Goal: Task Accomplishment & Management: Manage account settings

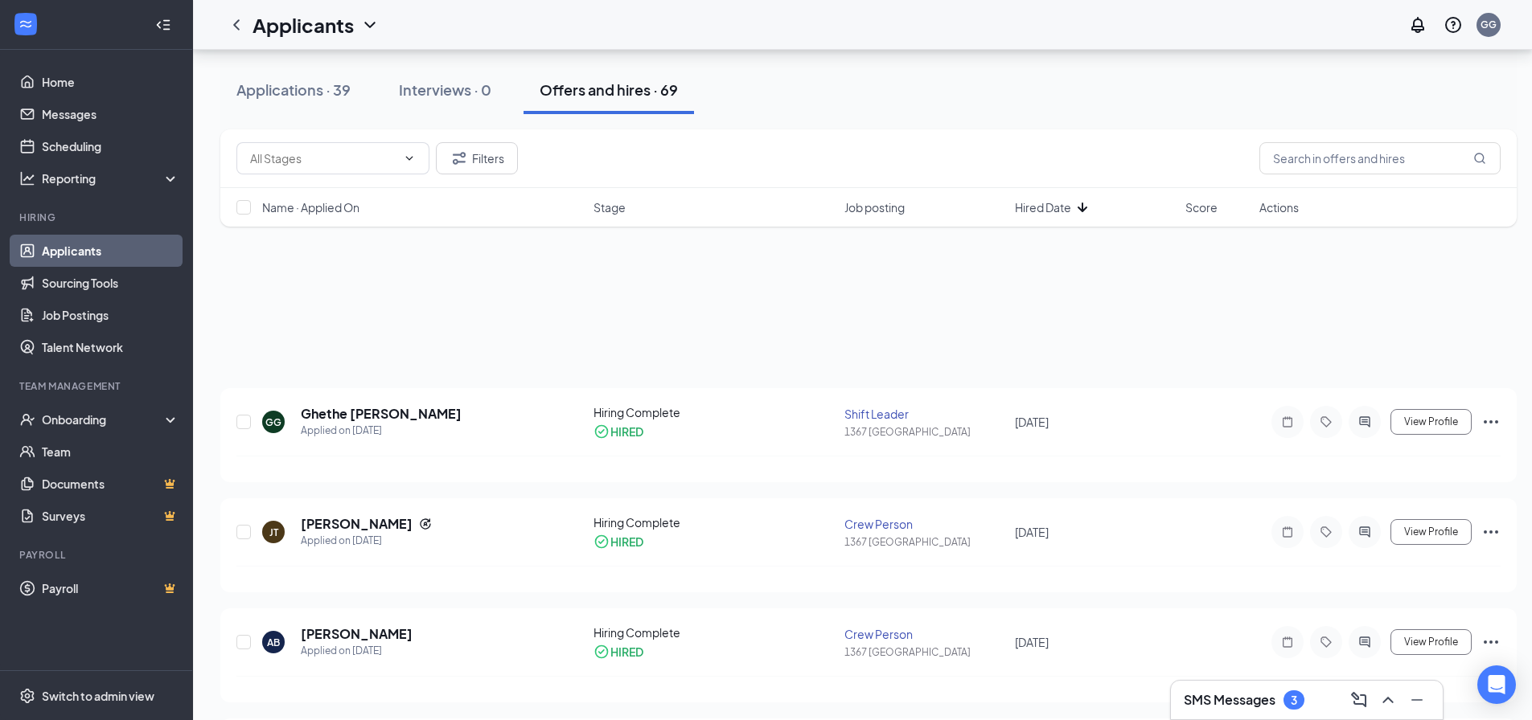
scroll to position [804, 0]
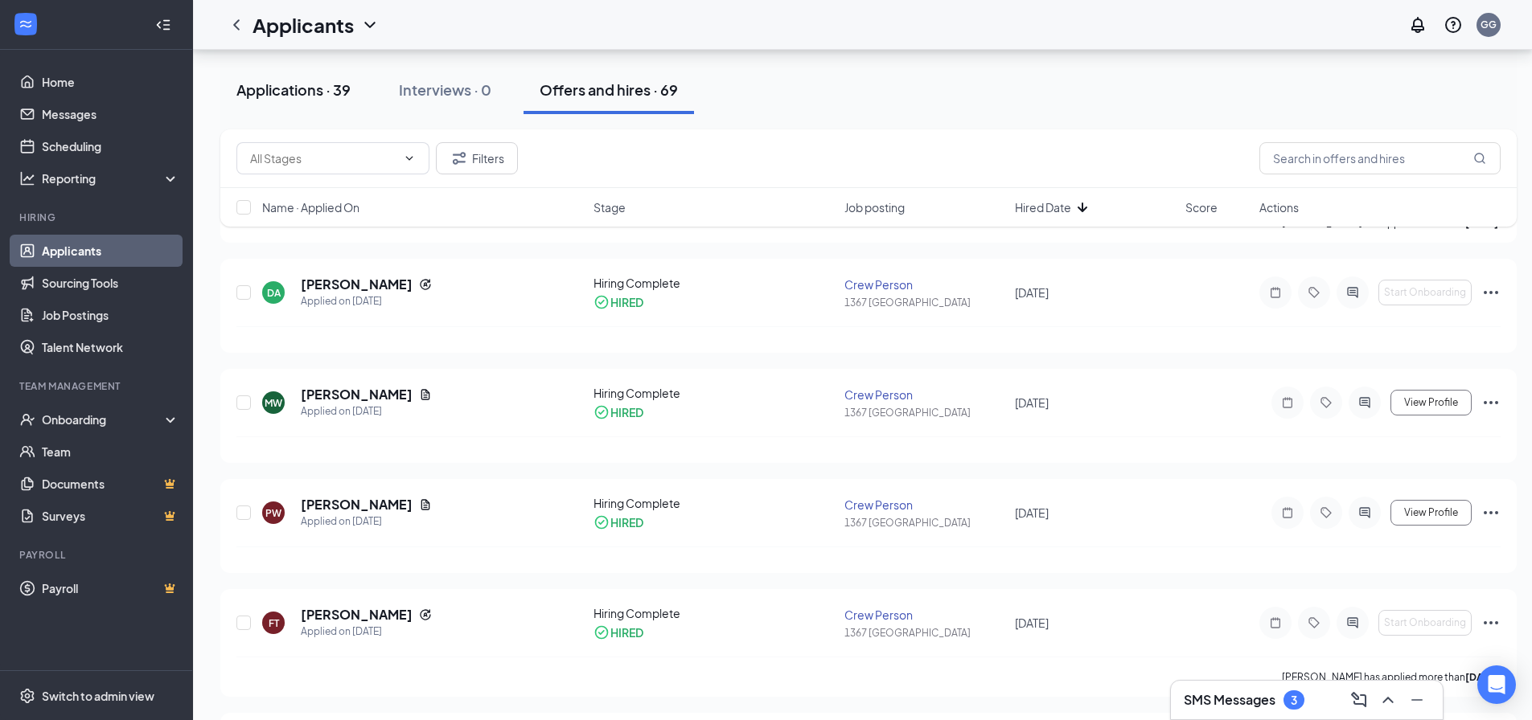
click at [268, 92] on div "Applications · 39" at bounding box center [293, 90] width 114 height 20
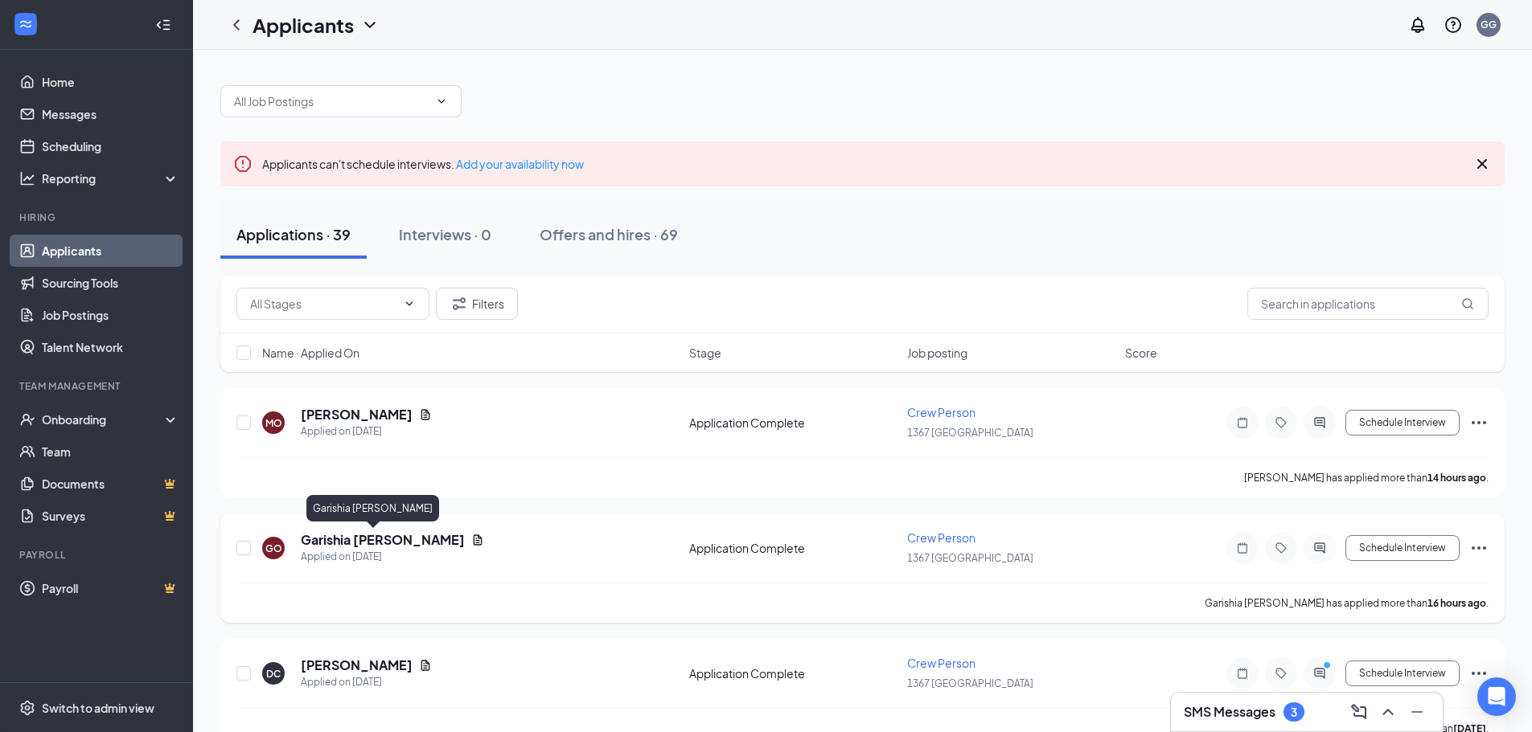
click at [325, 545] on h5 "Garishia [PERSON_NAME]" at bounding box center [383, 540] width 164 height 18
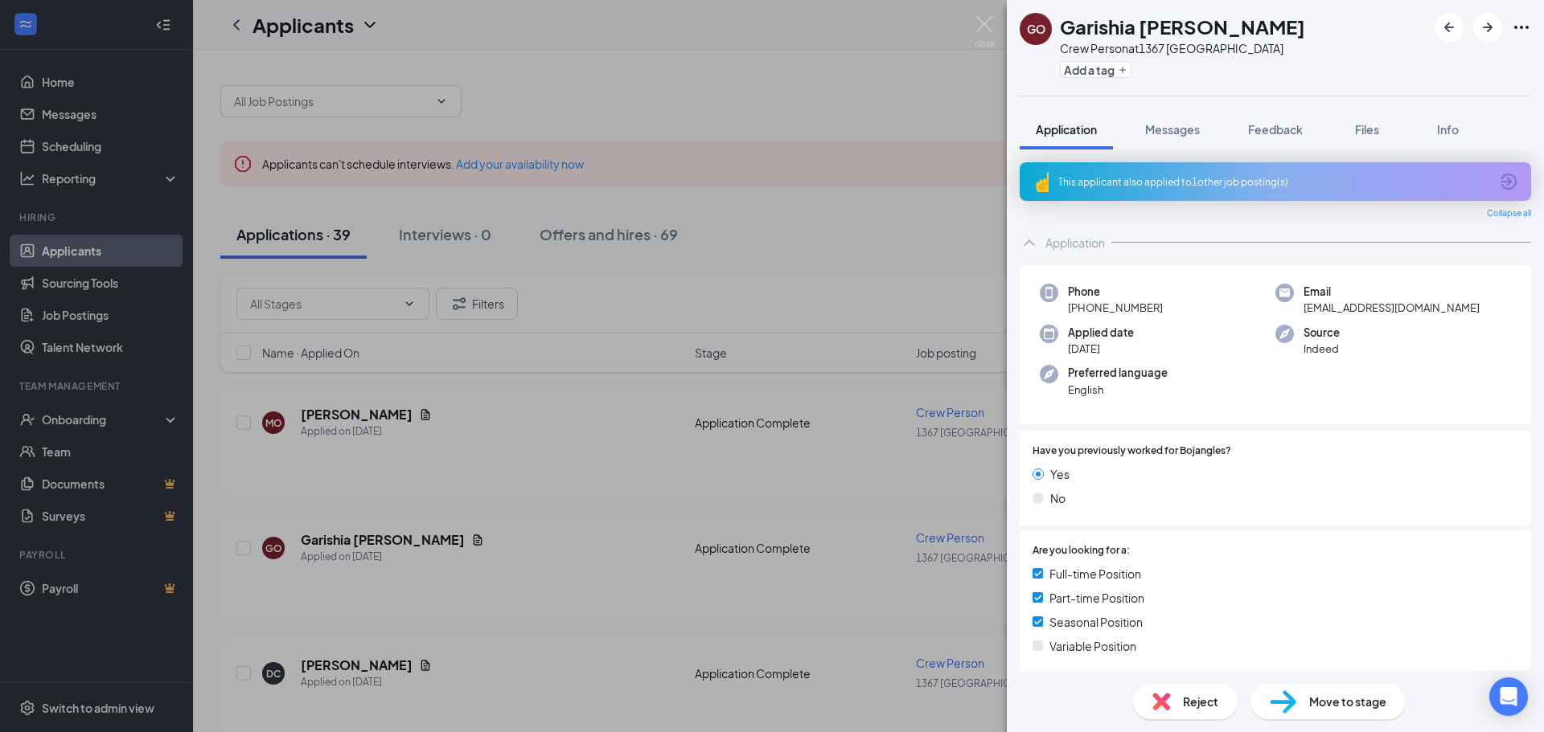
click at [1341, 719] on div "Move to stage" at bounding box center [1327, 701] width 155 height 35
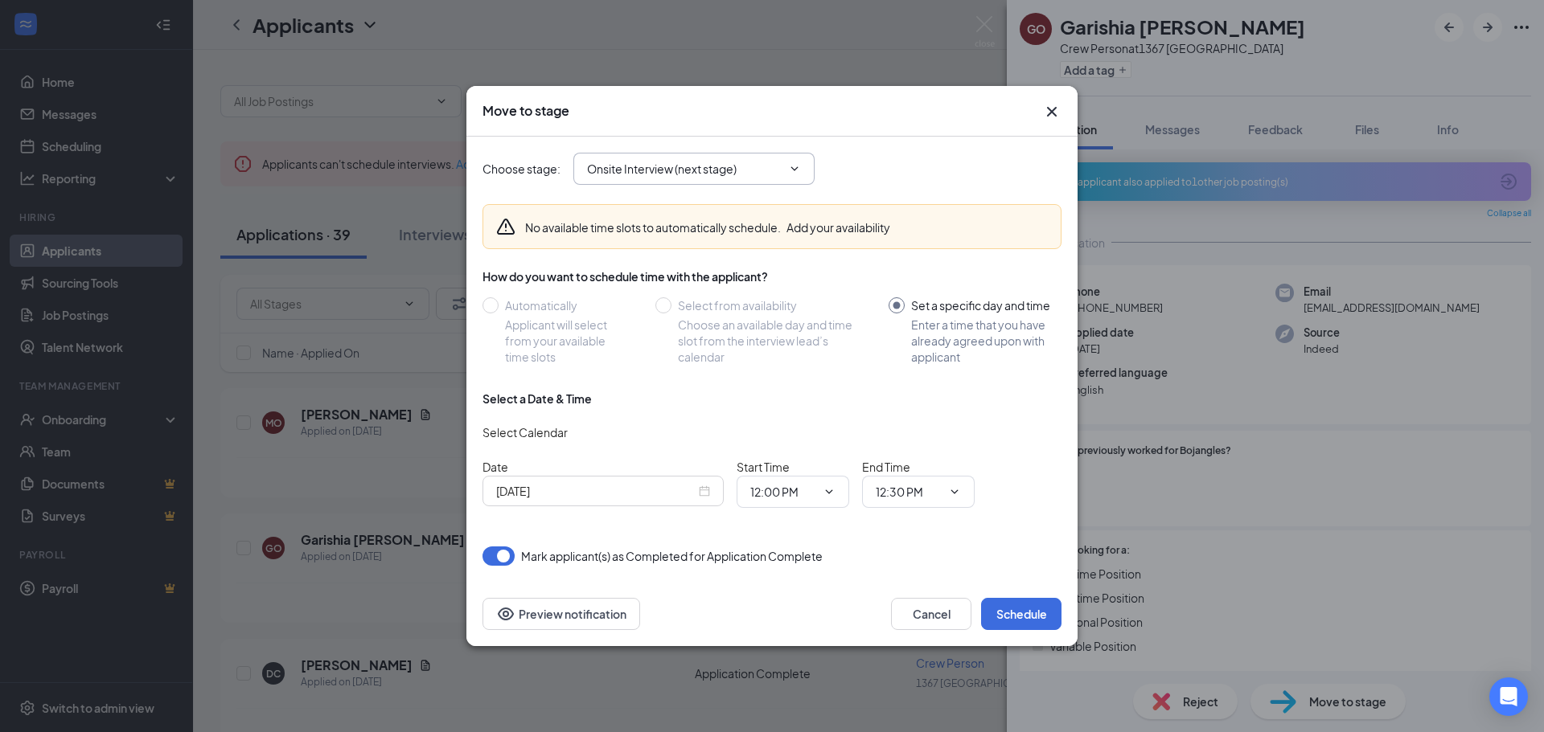
click at [662, 167] on input "Onsite Interview (next stage)" at bounding box center [684, 169] width 195 height 18
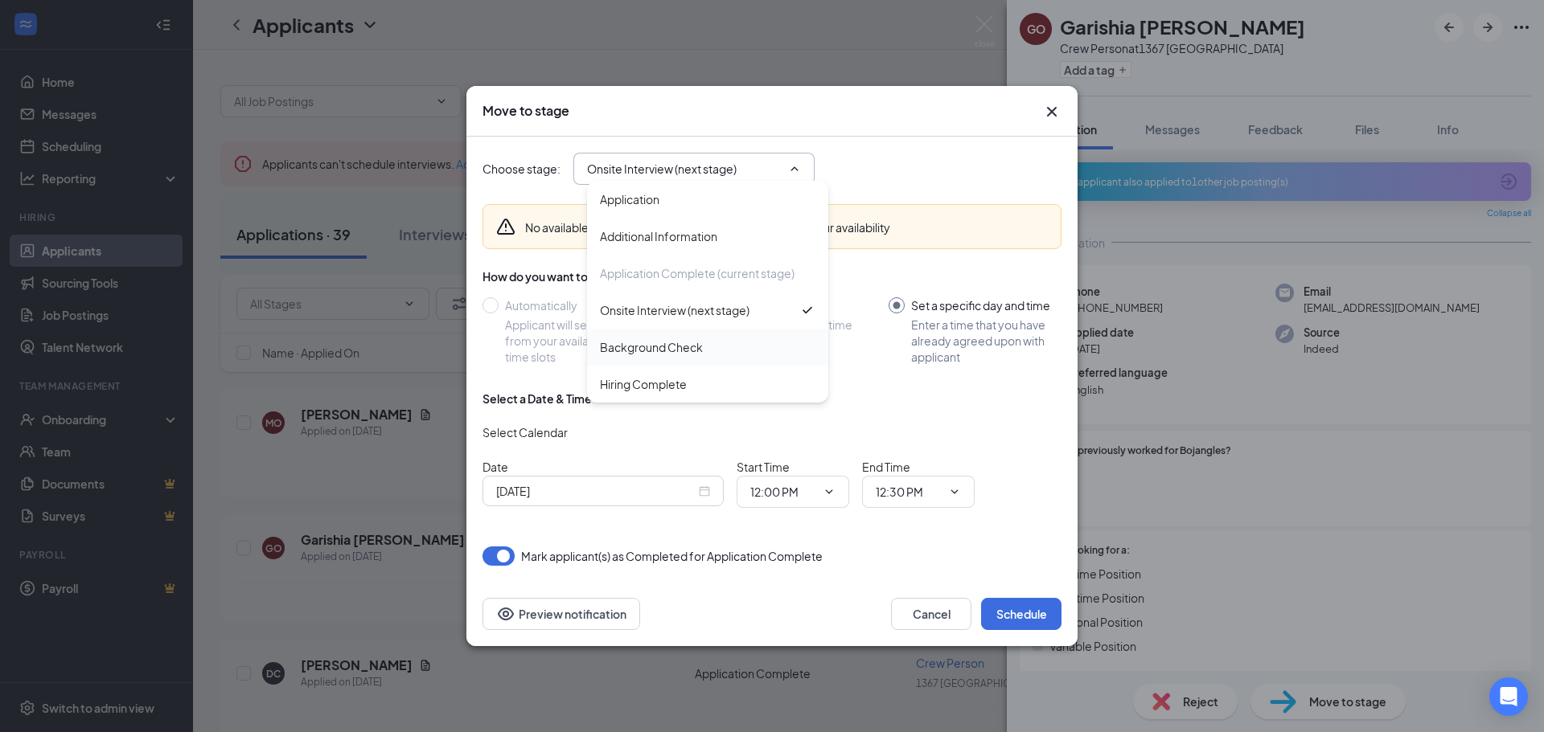
click at [657, 351] on div "Background Check" at bounding box center [651, 348] width 103 height 18
type input "Background Check"
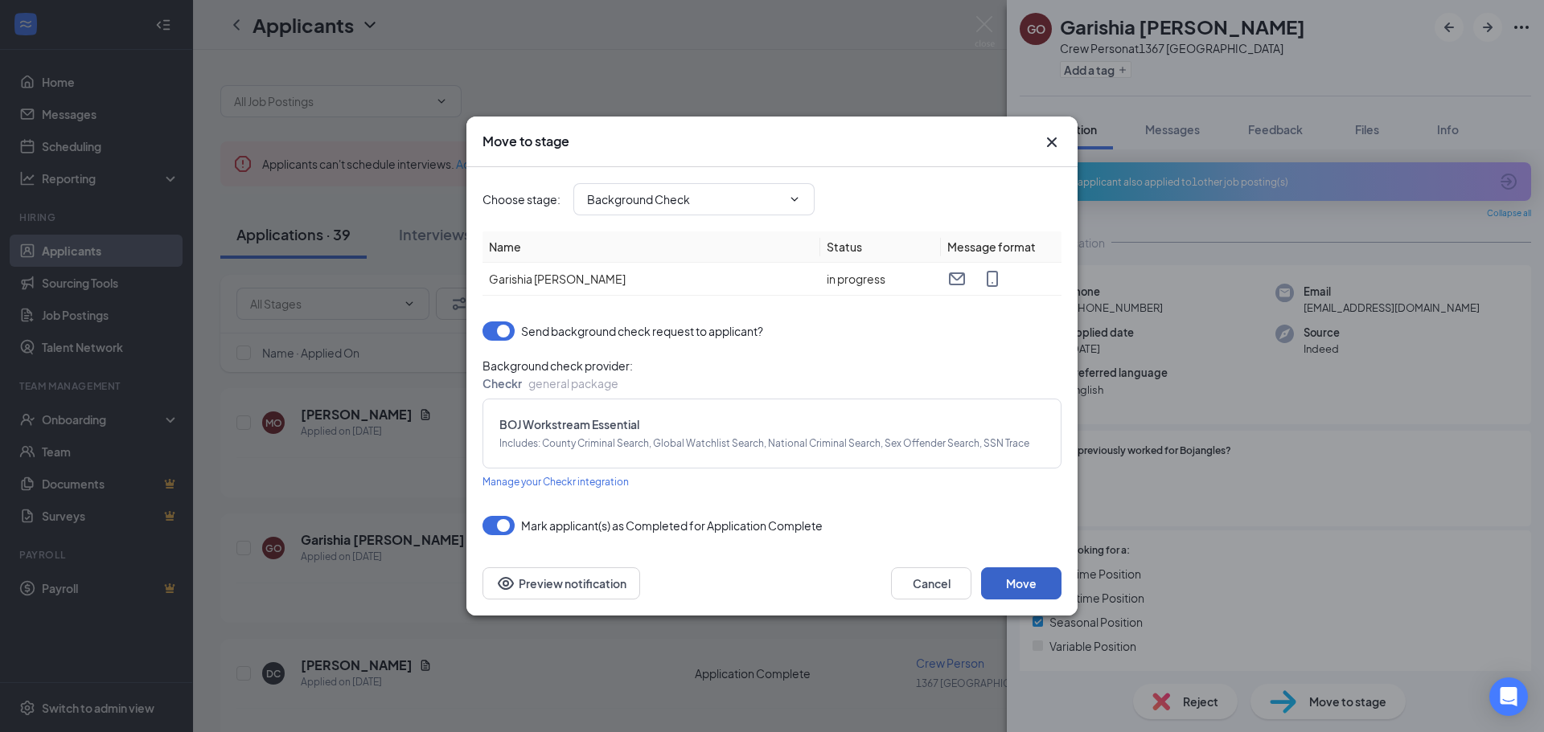
click at [1031, 581] on button "Move" at bounding box center [1021, 584] width 80 height 32
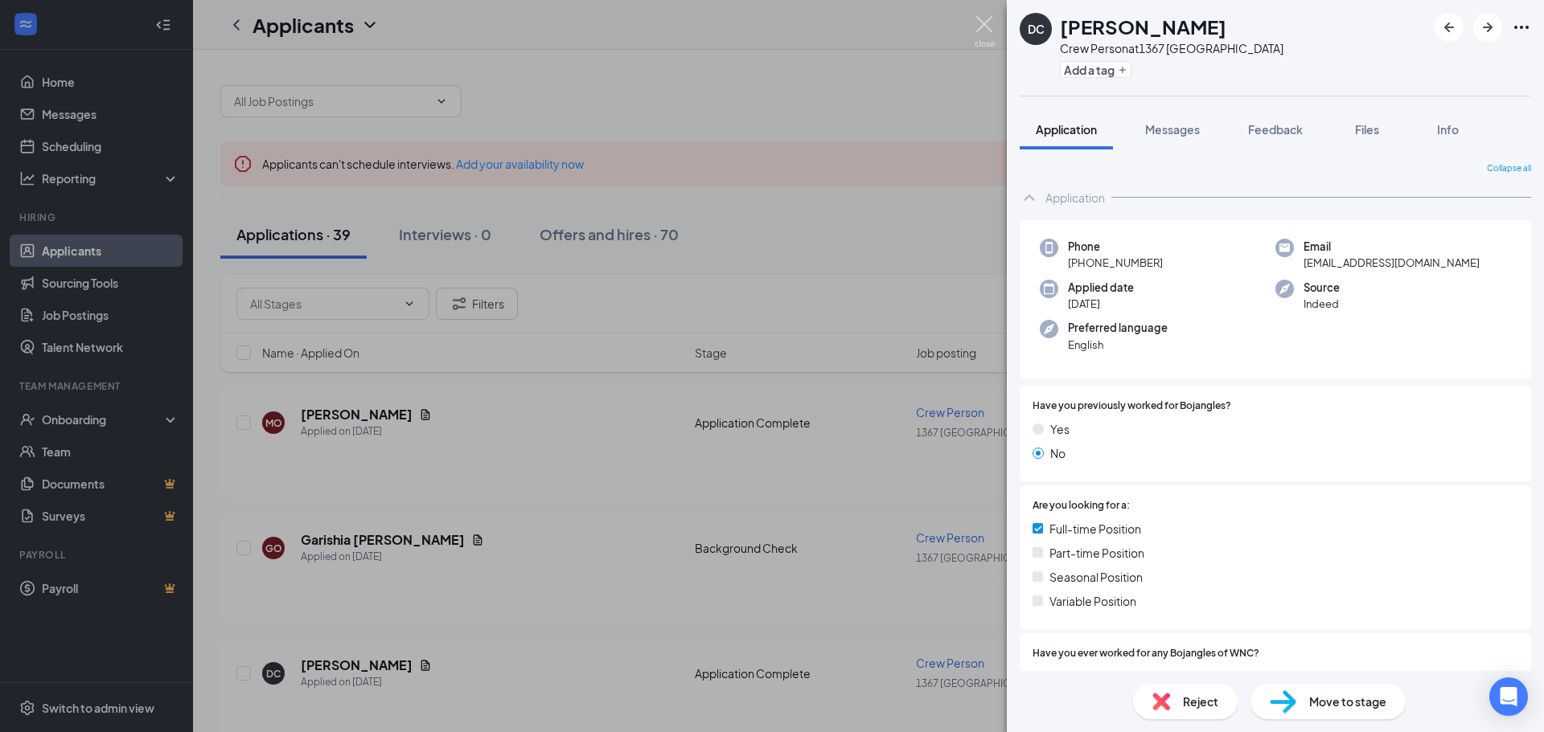
click at [982, 24] on img at bounding box center [985, 31] width 20 height 31
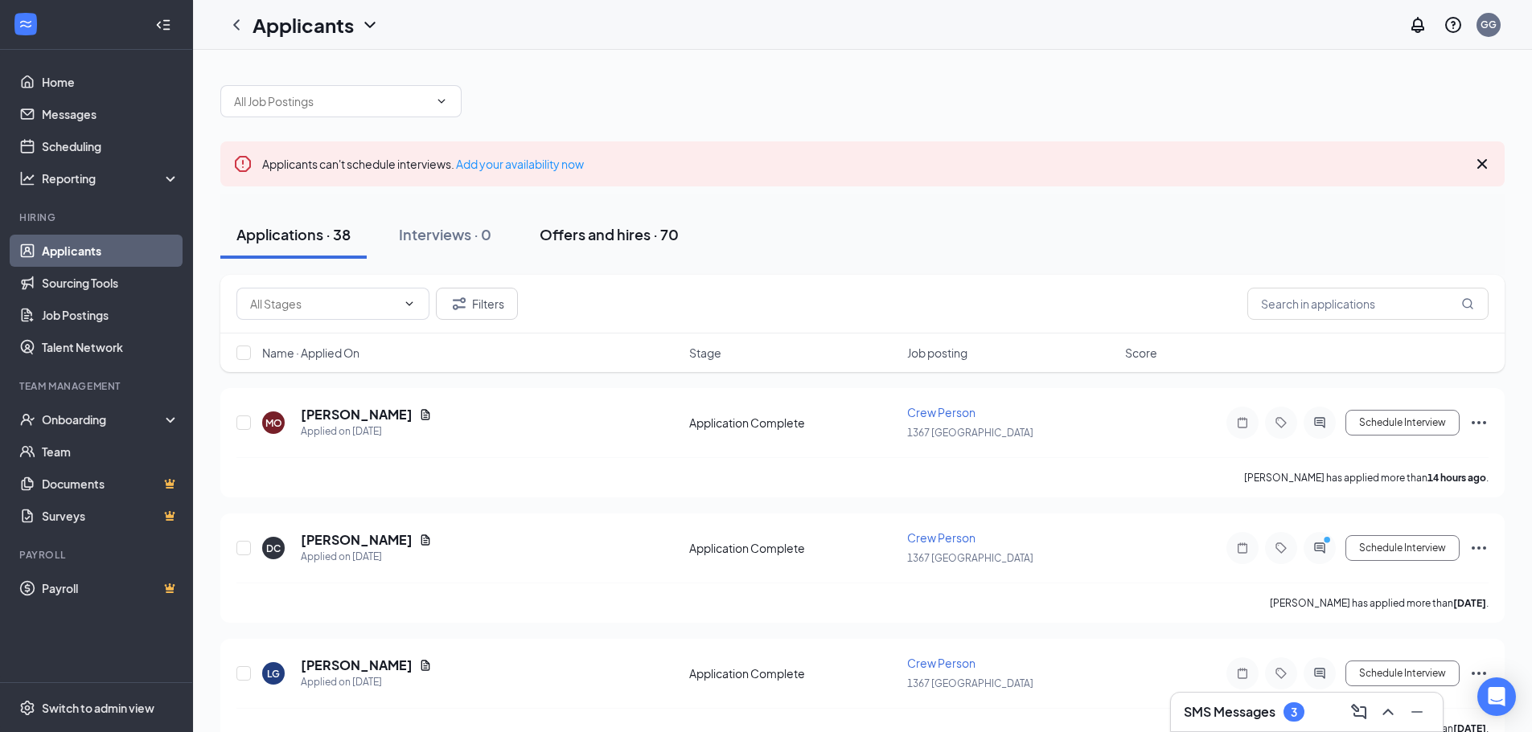
click at [576, 225] on div "Offers and hires · 70" at bounding box center [609, 234] width 139 height 20
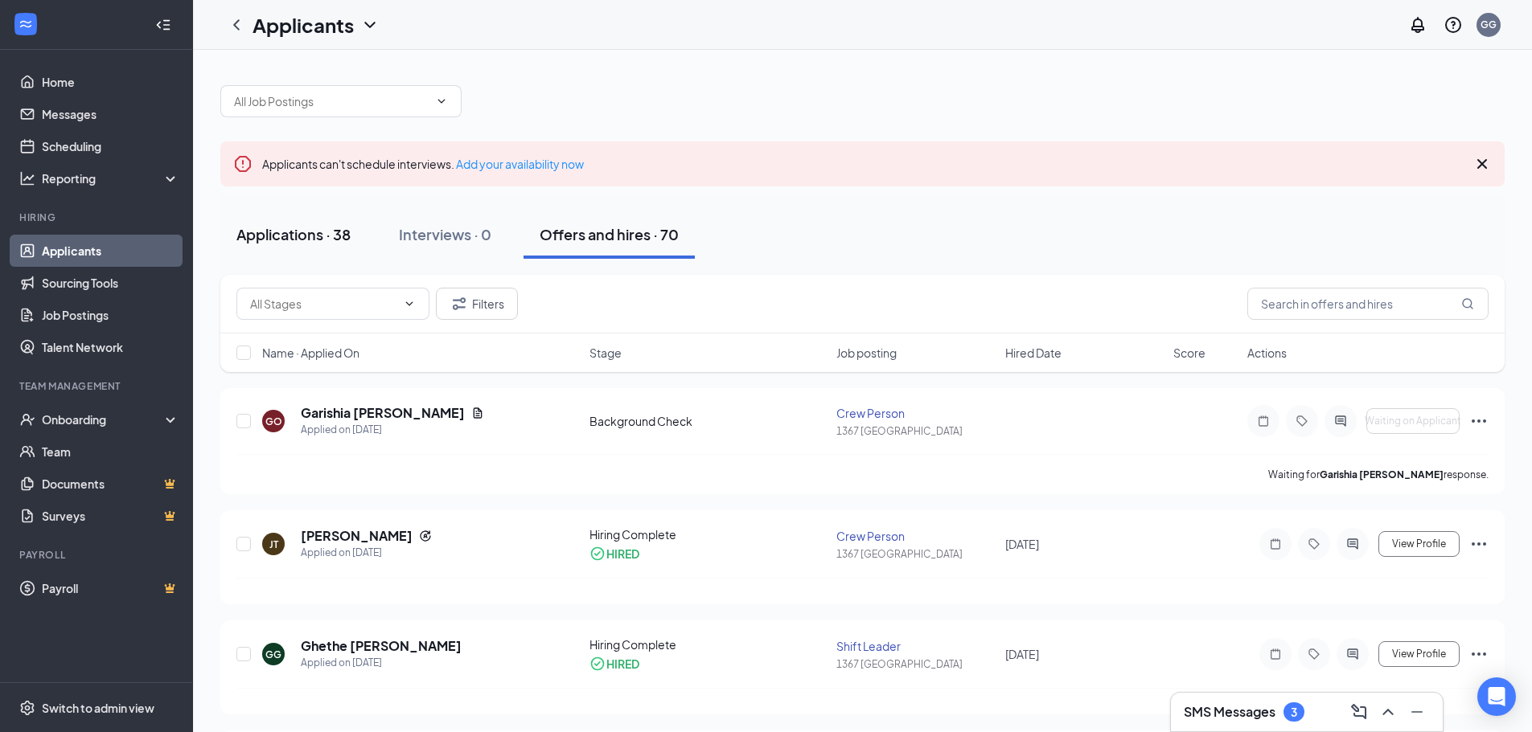
click at [281, 234] on div "Applications · 38" at bounding box center [293, 234] width 114 height 20
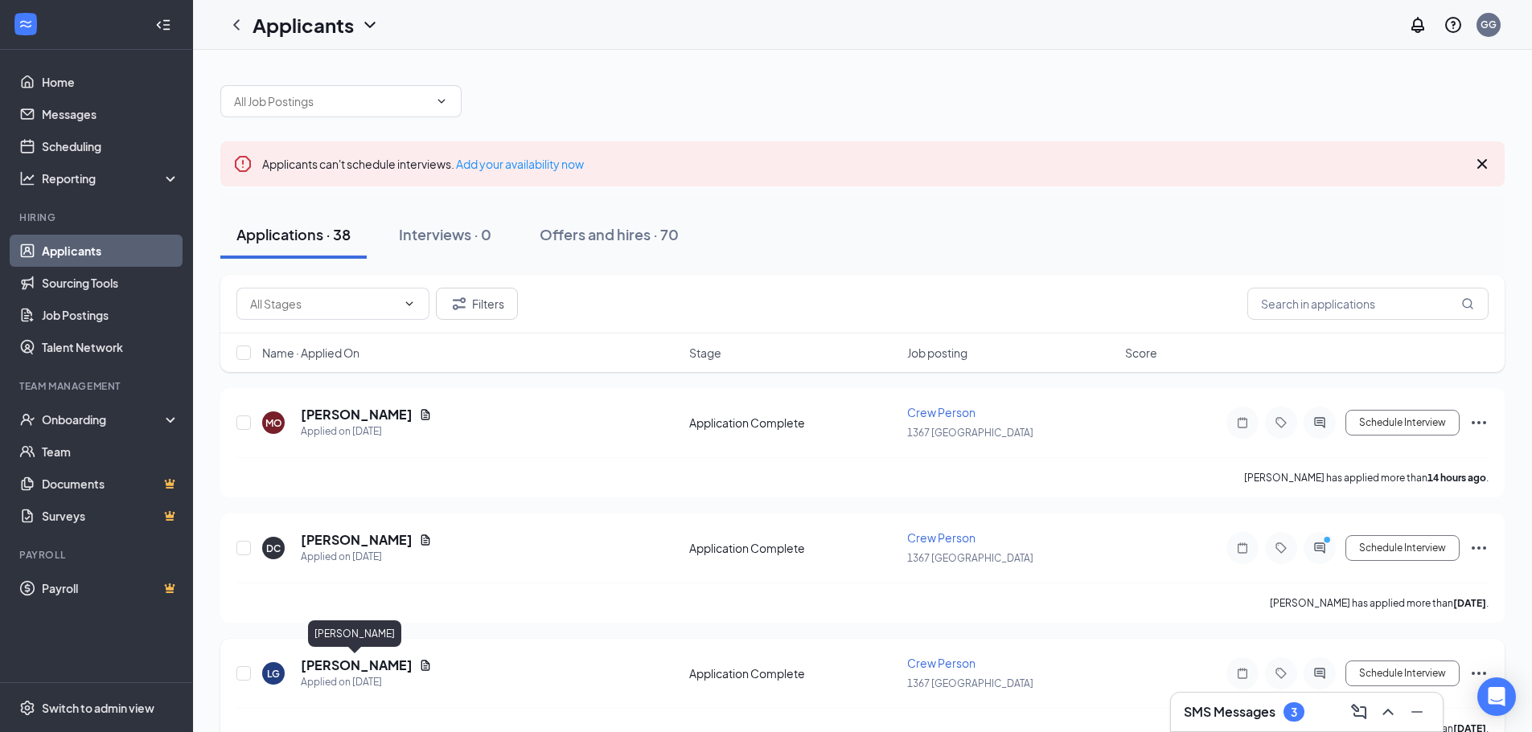
click at [355, 667] on h5 "[PERSON_NAME]" at bounding box center [357, 666] width 112 height 18
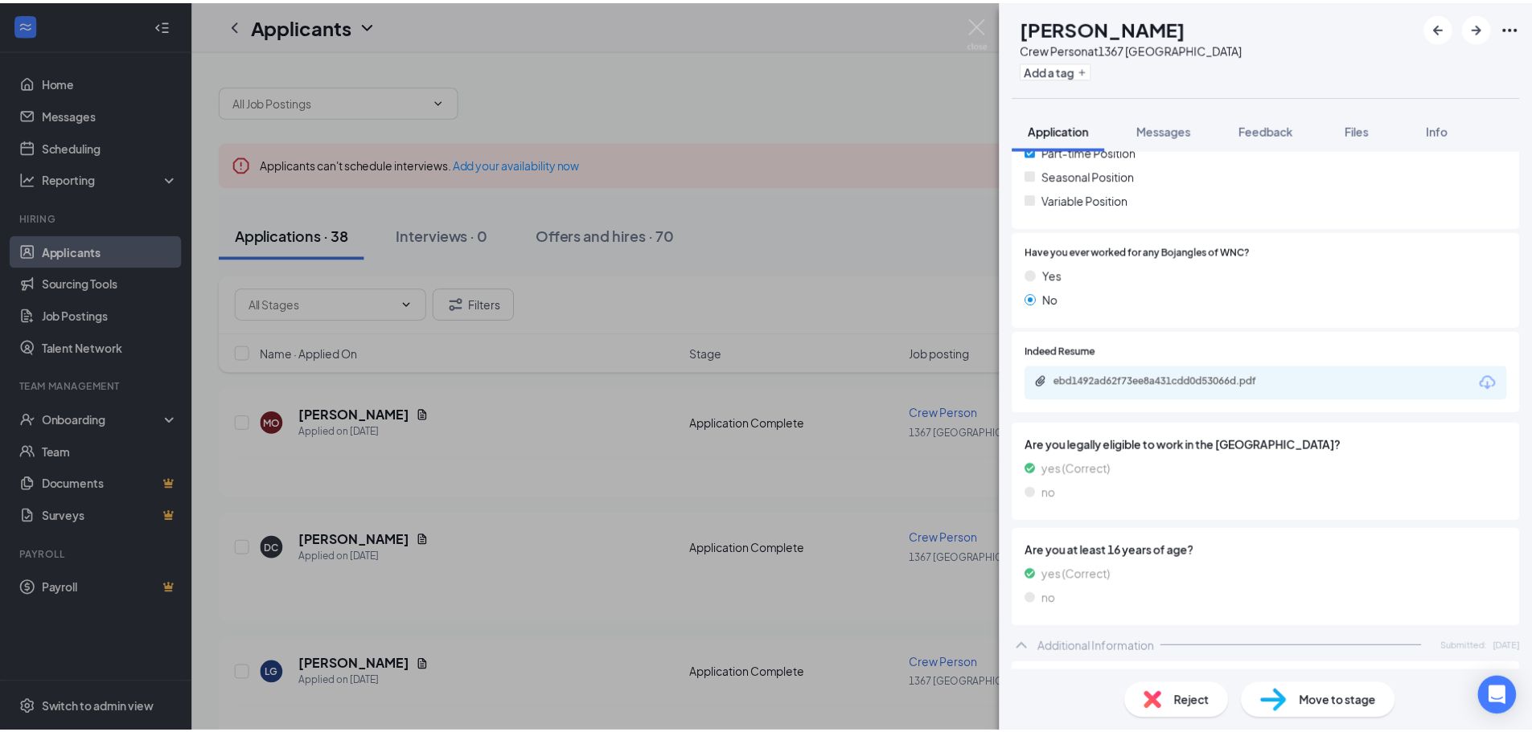
scroll to position [724, 0]
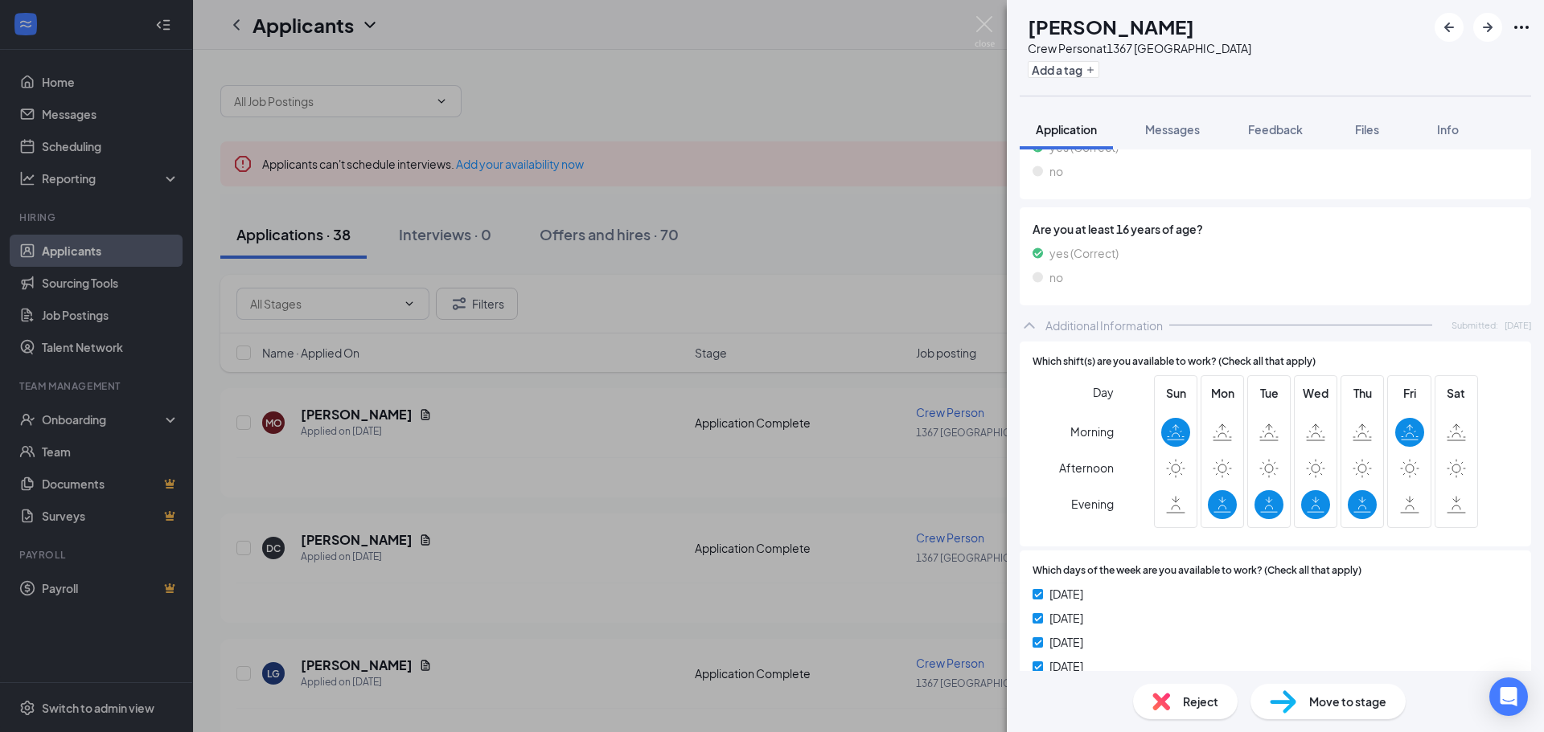
drag, startPoint x: 971, startPoint y: 18, endPoint x: 981, endPoint y: 23, distance: 10.8
click at [972, 18] on div "LG [PERSON_NAME] Crew Person at 1367 [GEOGRAPHIC_DATA] Add a tag Application Me…" at bounding box center [772, 366] width 1544 height 732
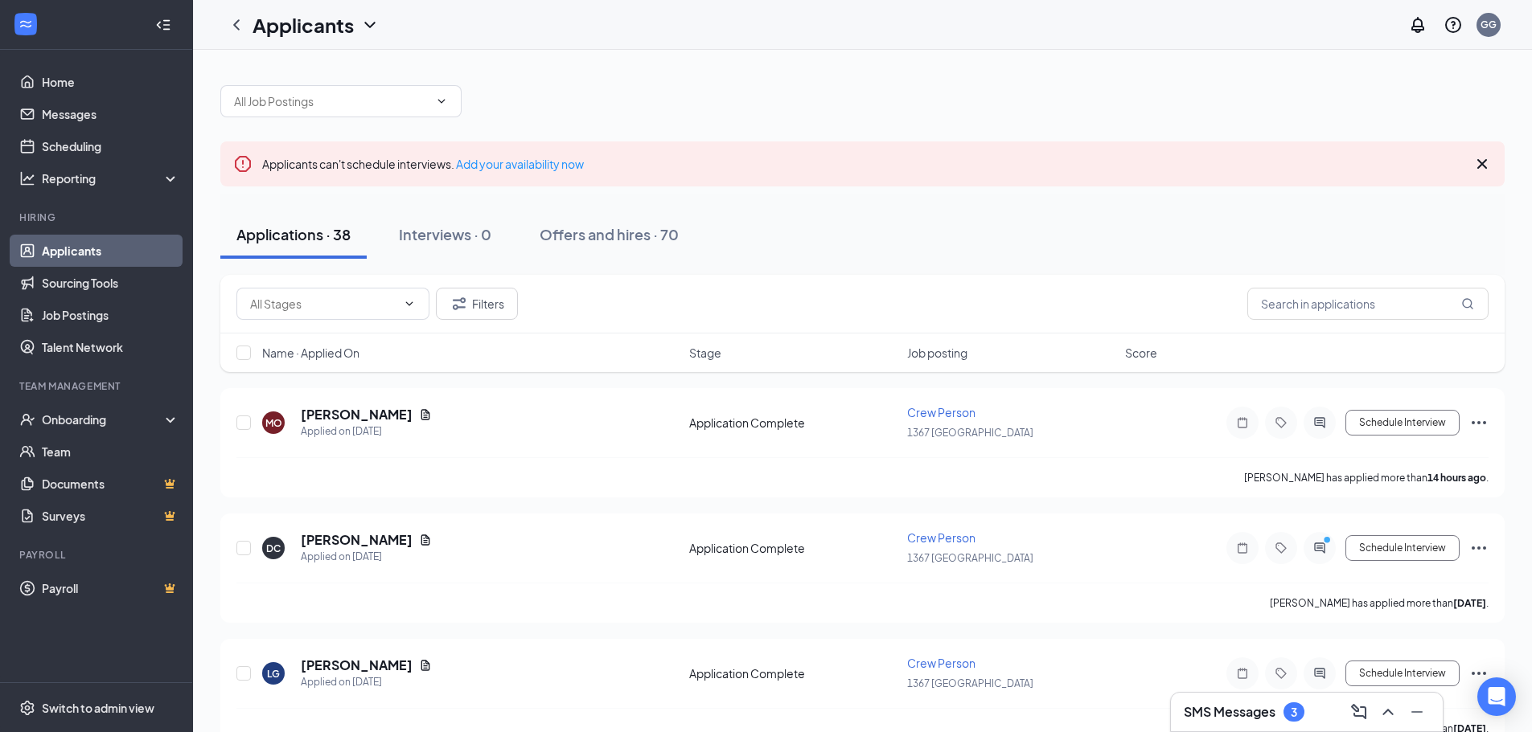
click at [982, 23] on div "Applicants GG" at bounding box center [862, 25] width 1339 height 50
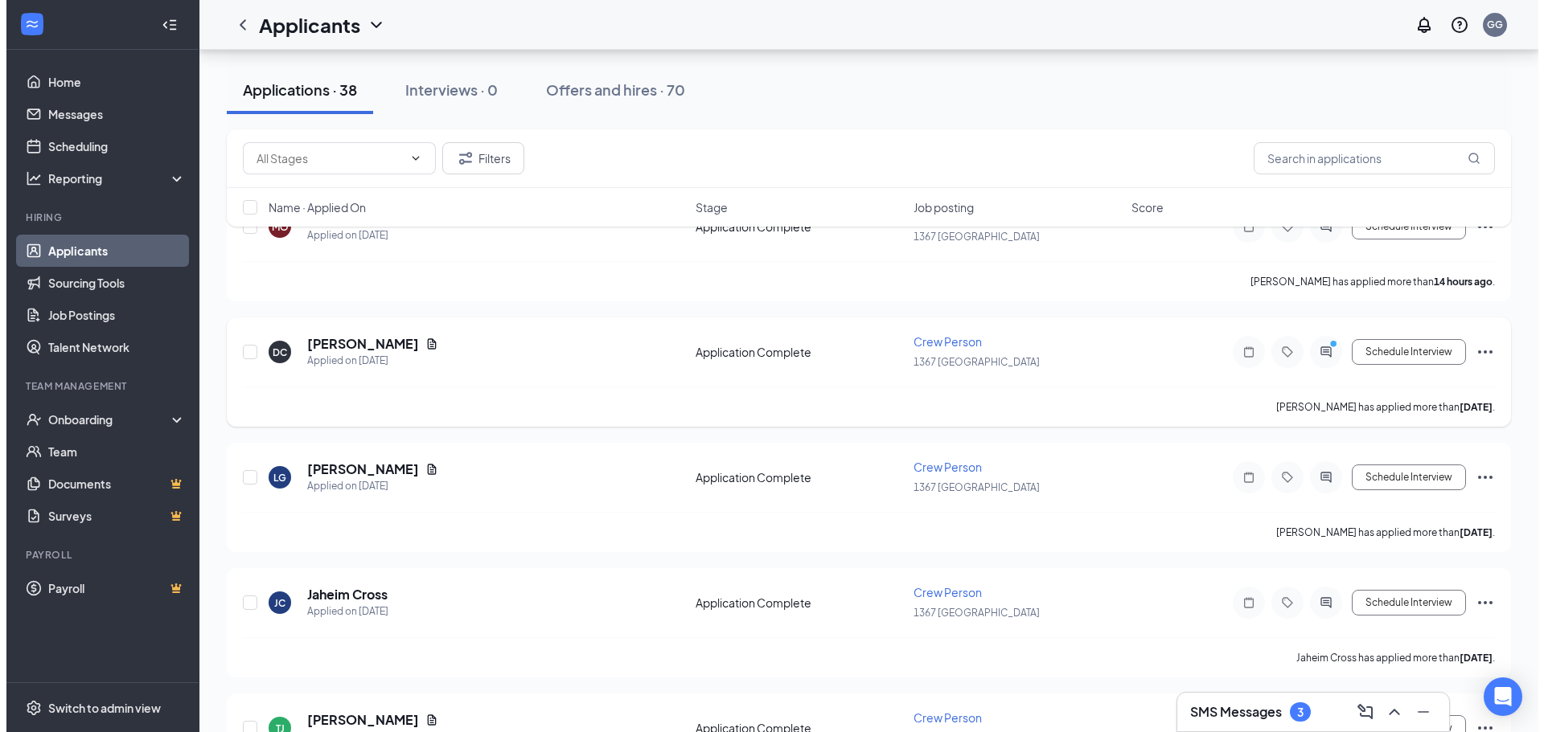
scroll to position [241, 0]
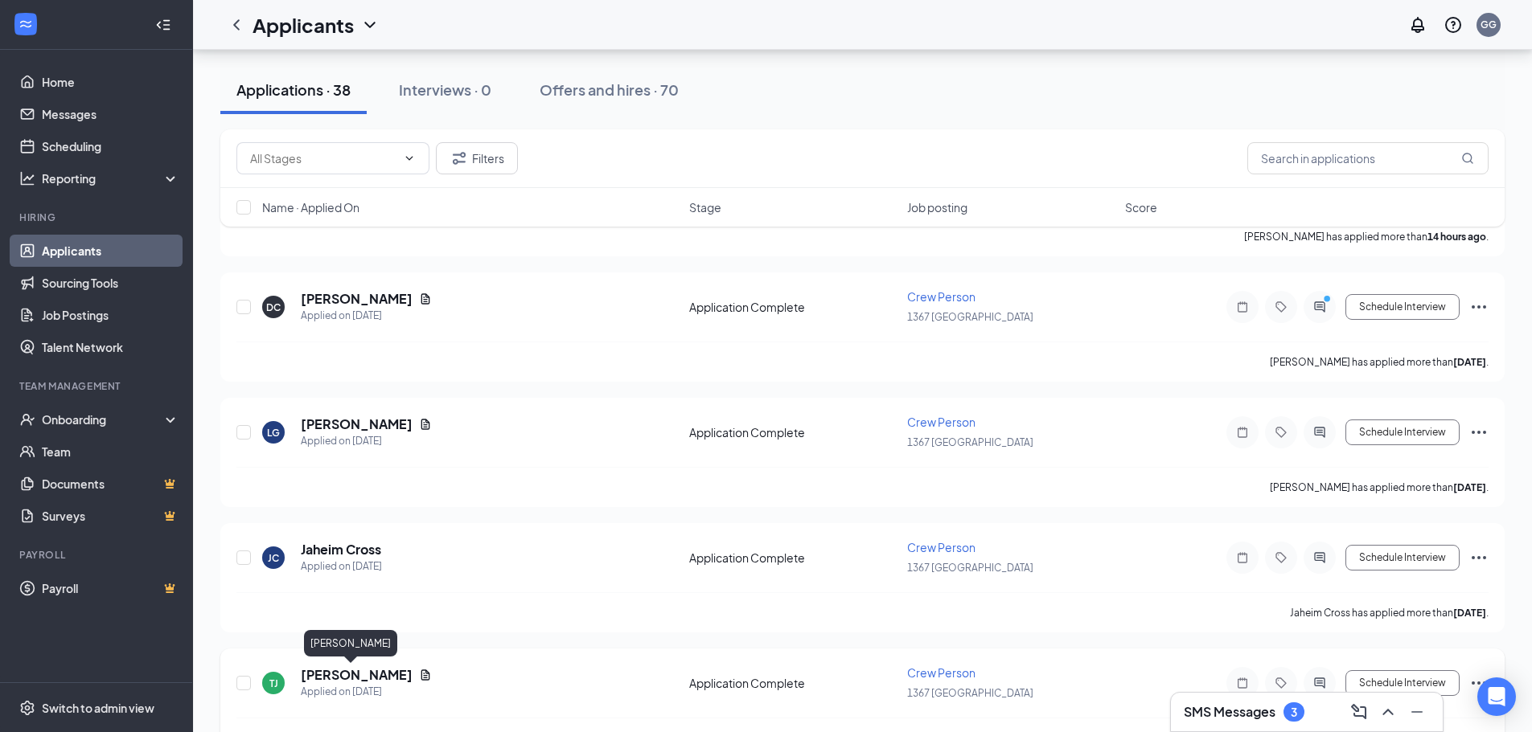
click at [350, 675] on h5 "[PERSON_NAME]" at bounding box center [357, 676] width 112 height 18
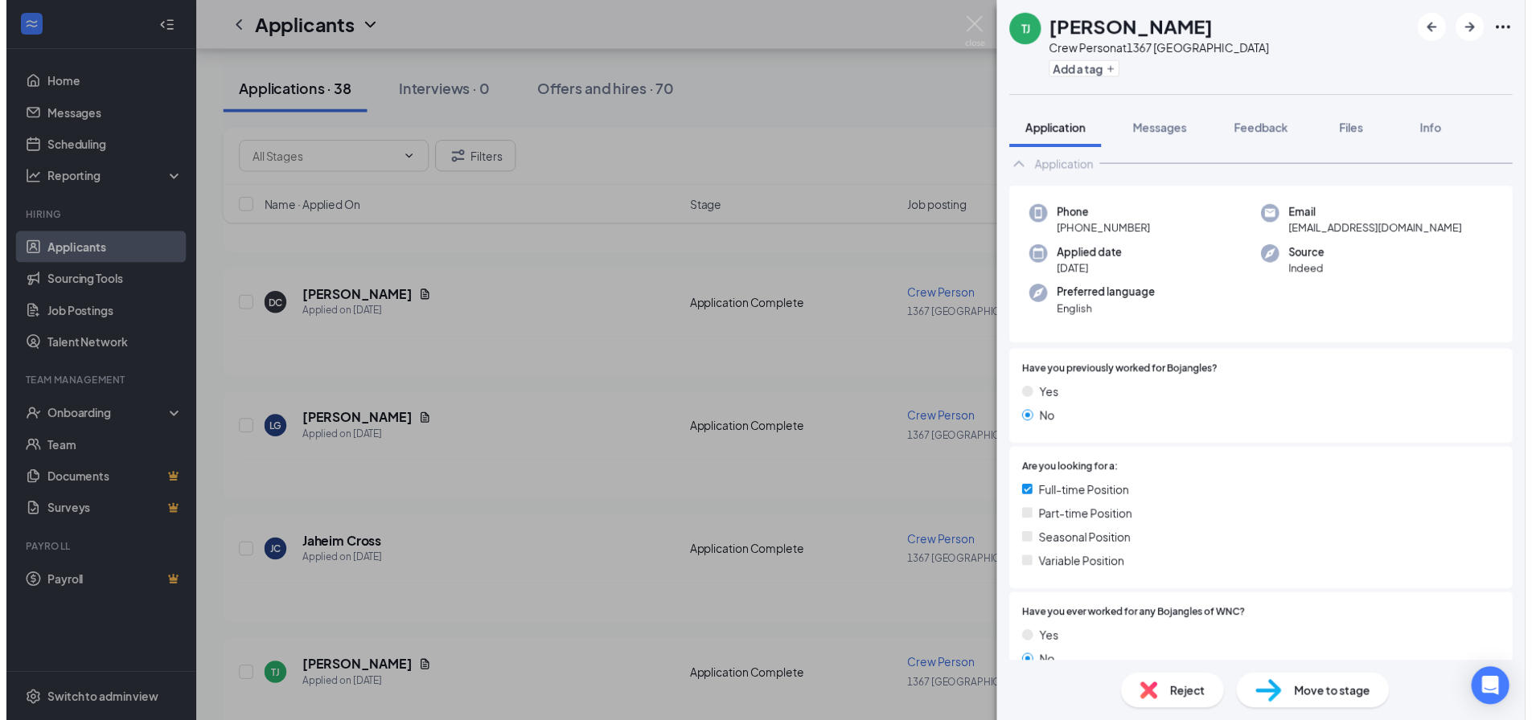
scroll to position [28, 0]
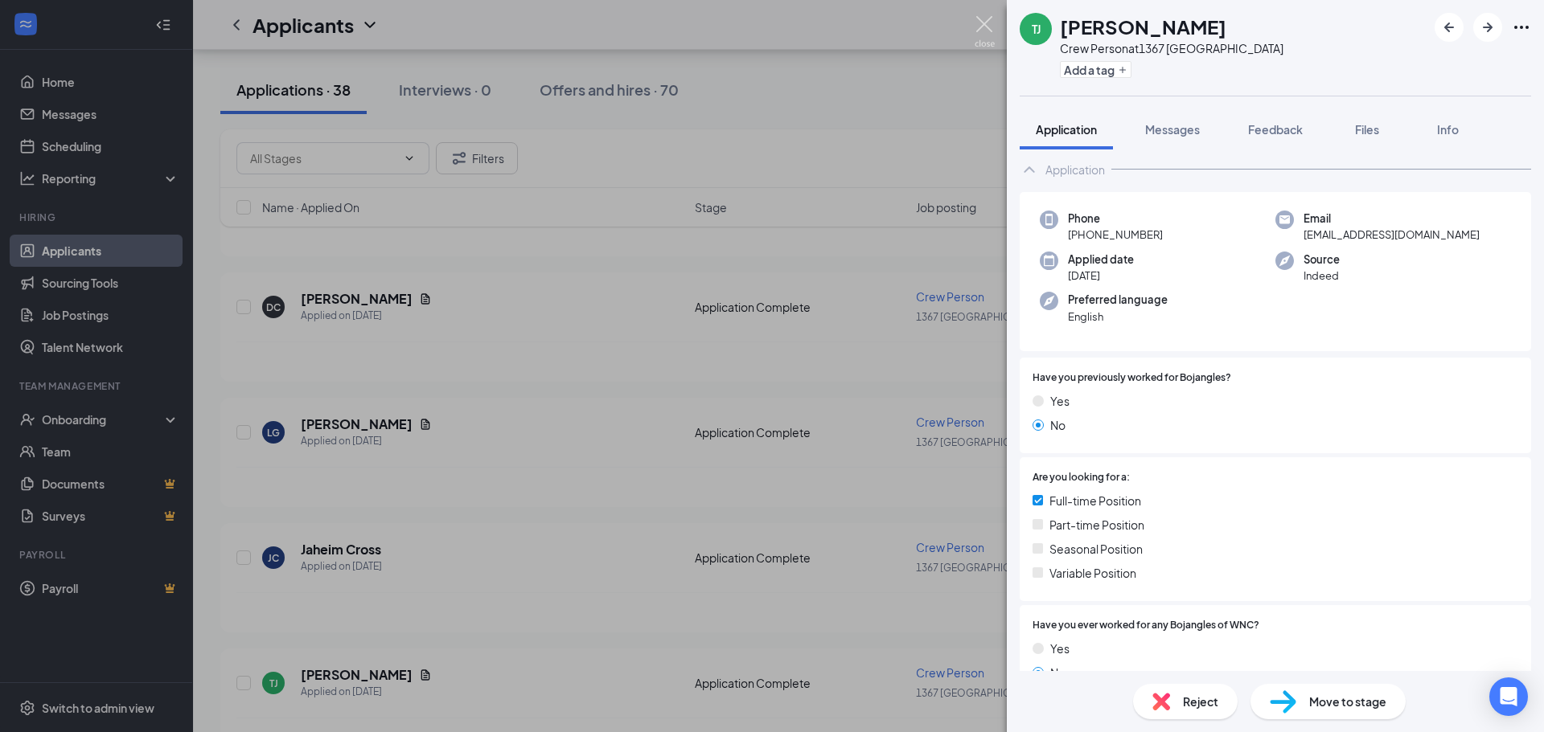
click at [985, 19] on img at bounding box center [985, 31] width 20 height 31
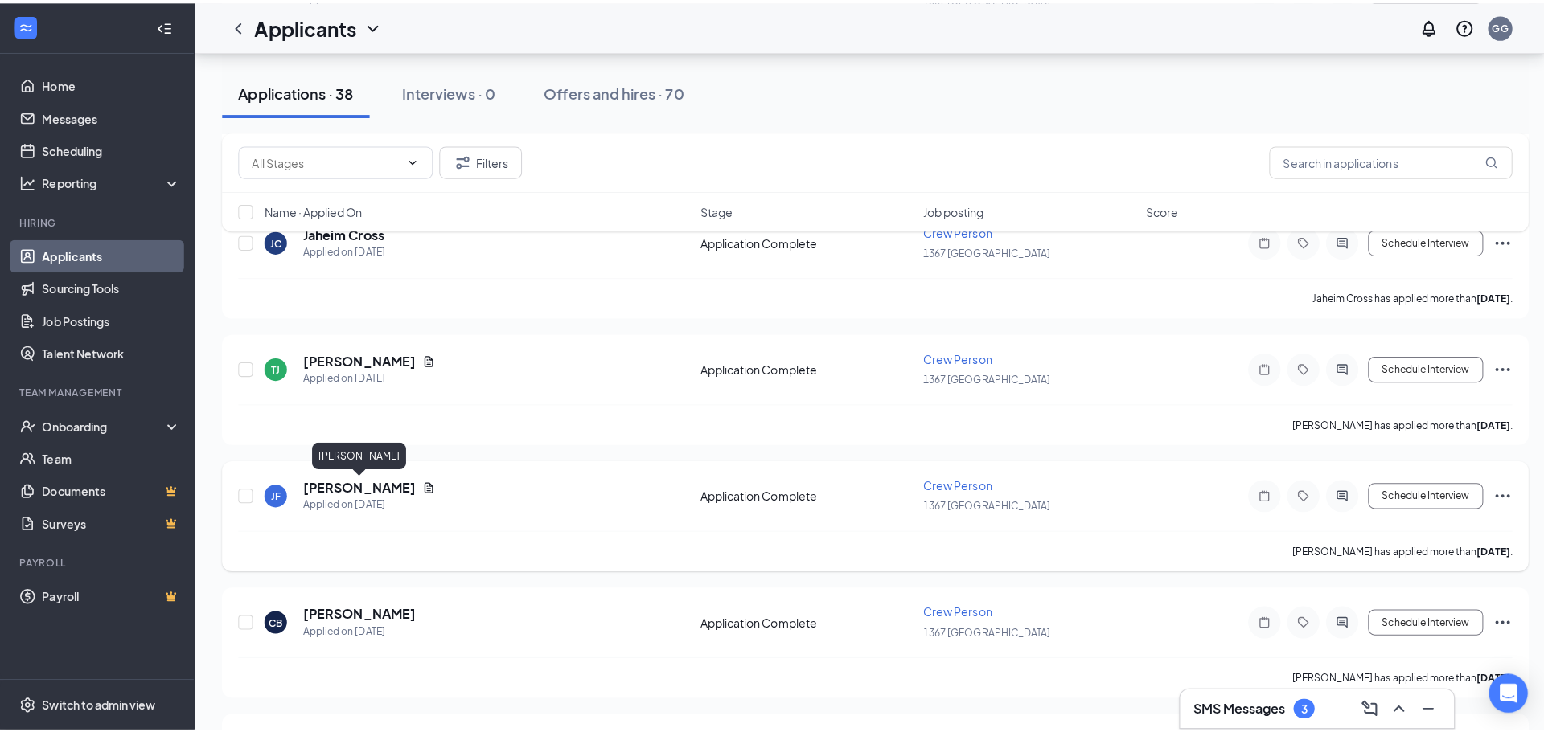
scroll to position [563, 0]
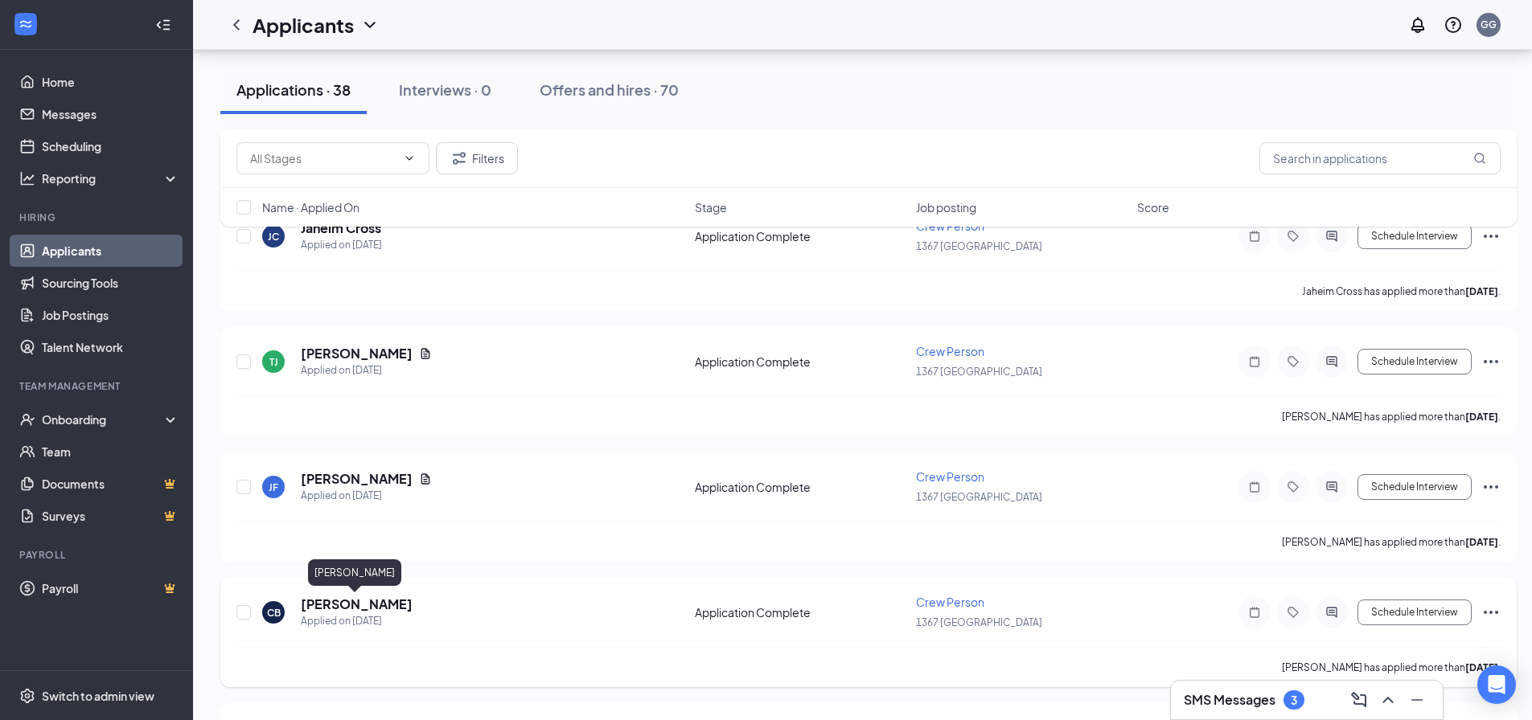
click at [381, 609] on h5 "[PERSON_NAME]" at bounding box center [357, 605] width 112 height 18
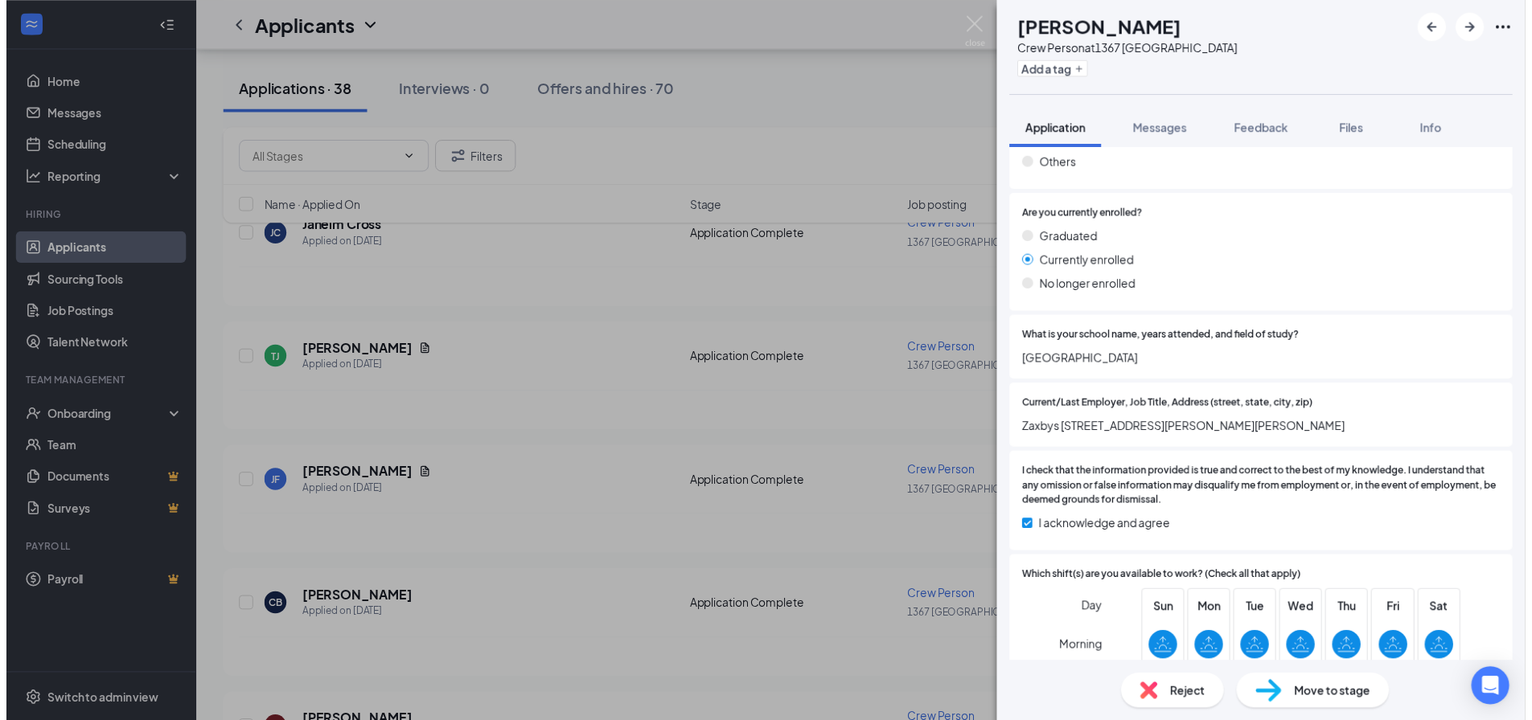
scroll to position [1367, 0]
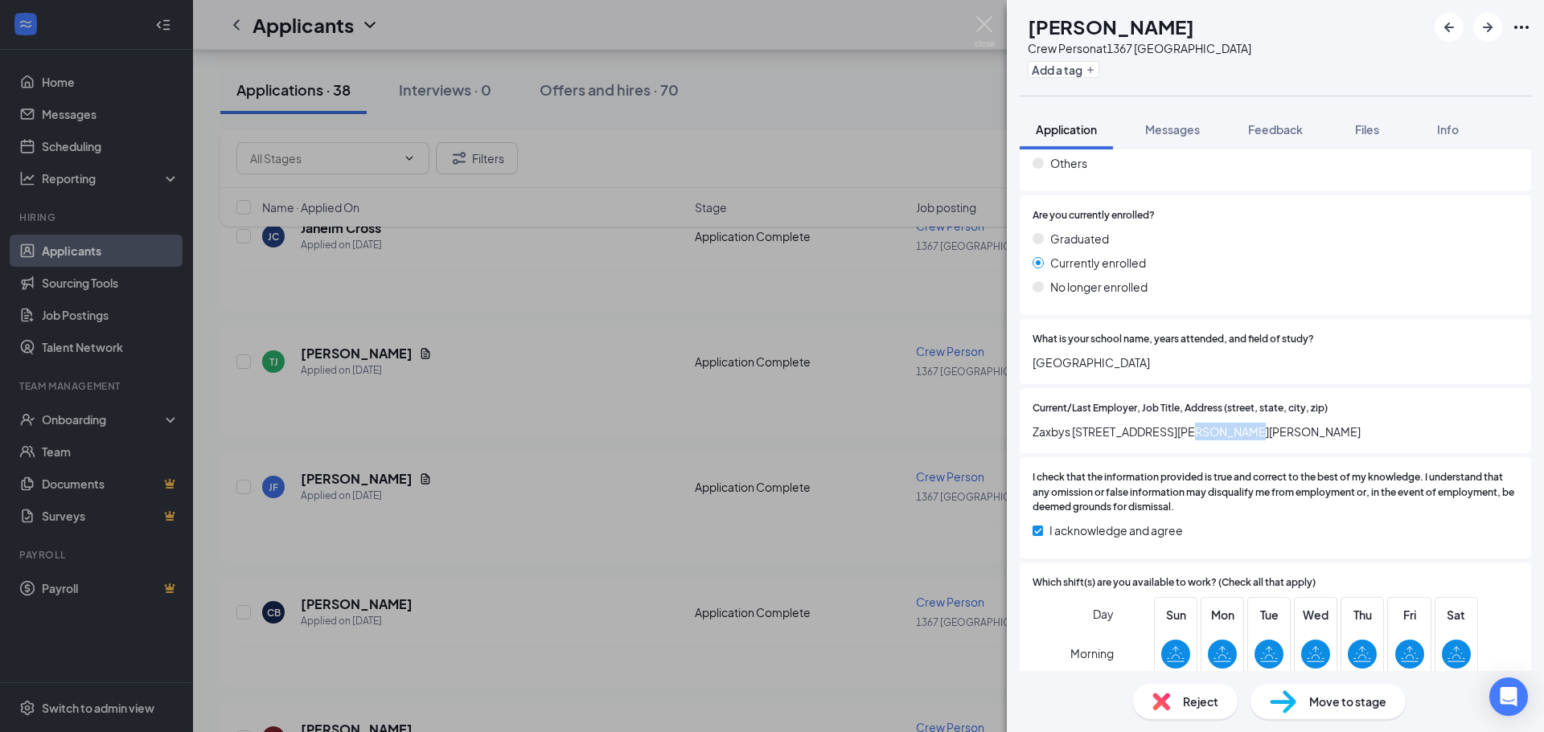
drag, startPoint x: 1192, startPoint y: 433, endPoint x: 1247, endPoint y: 433, distance: 54.7
click at [1247, 433] on span "Zaxbys [STREET_ADDRESS][PERSON_NAME][PERSON_NAME]" at bounding box center [1275, 432] width 486 height 18
click at [1332, 447] on div "Current/Last Employer, Job Title, Address ([GEOGRAPHIC_DATA], zip) [GEOGRAPHIC_…" at bounding box center [1275, 420] width 511 height 65
click at [983, 23] on img at bounding box center [985, 31] width 20 height 31
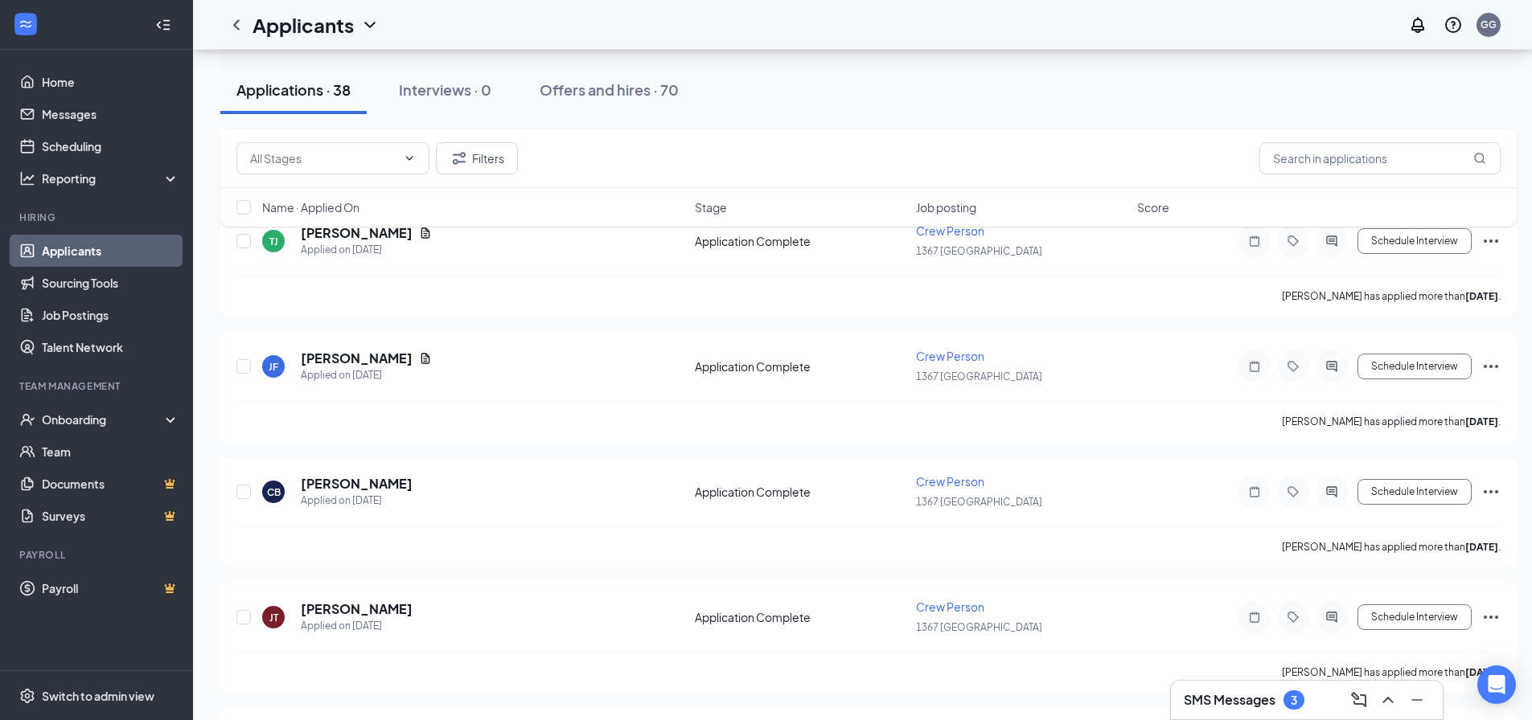
scroll to position [724, 0]
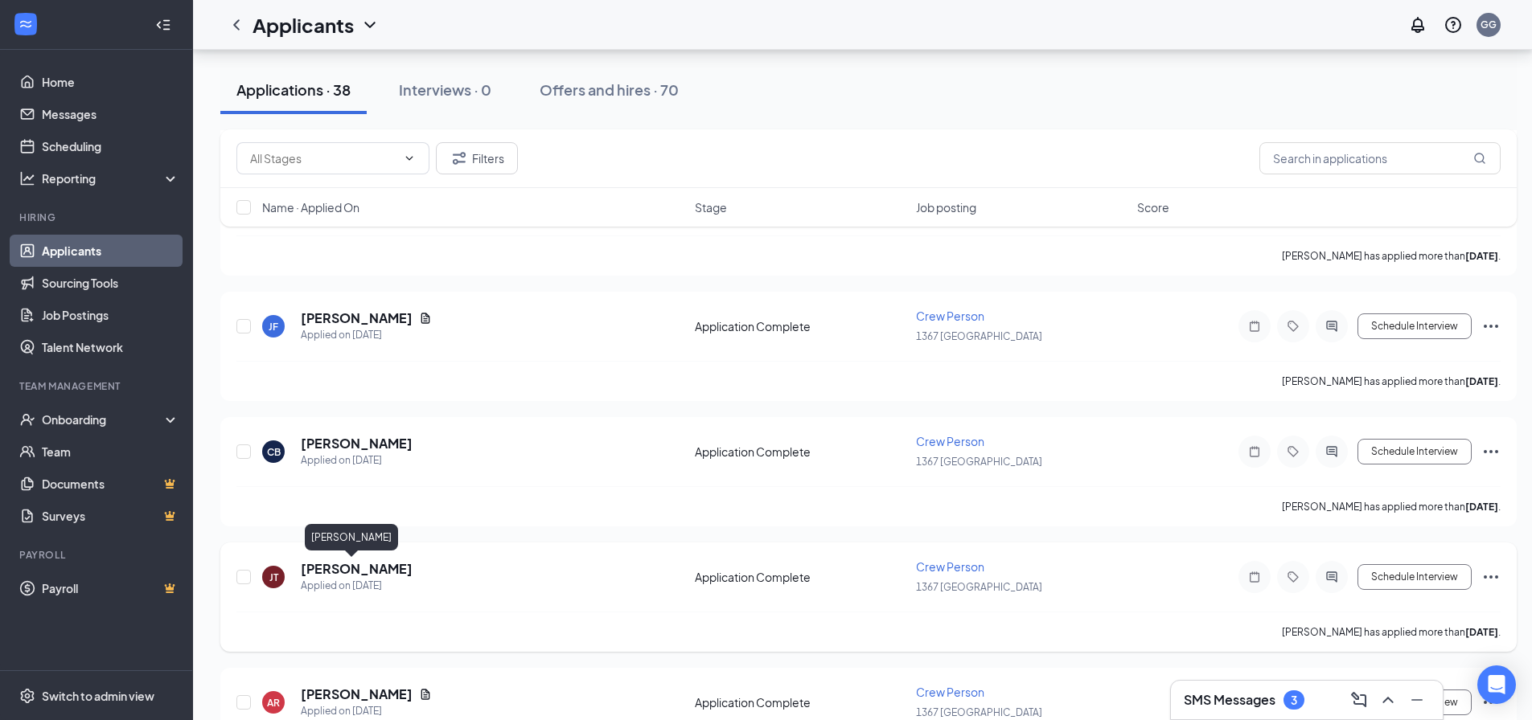
click at [350, 576] on h5 "[PERSON_NAME]" at bounding box center [357, 569] width 112 height 18
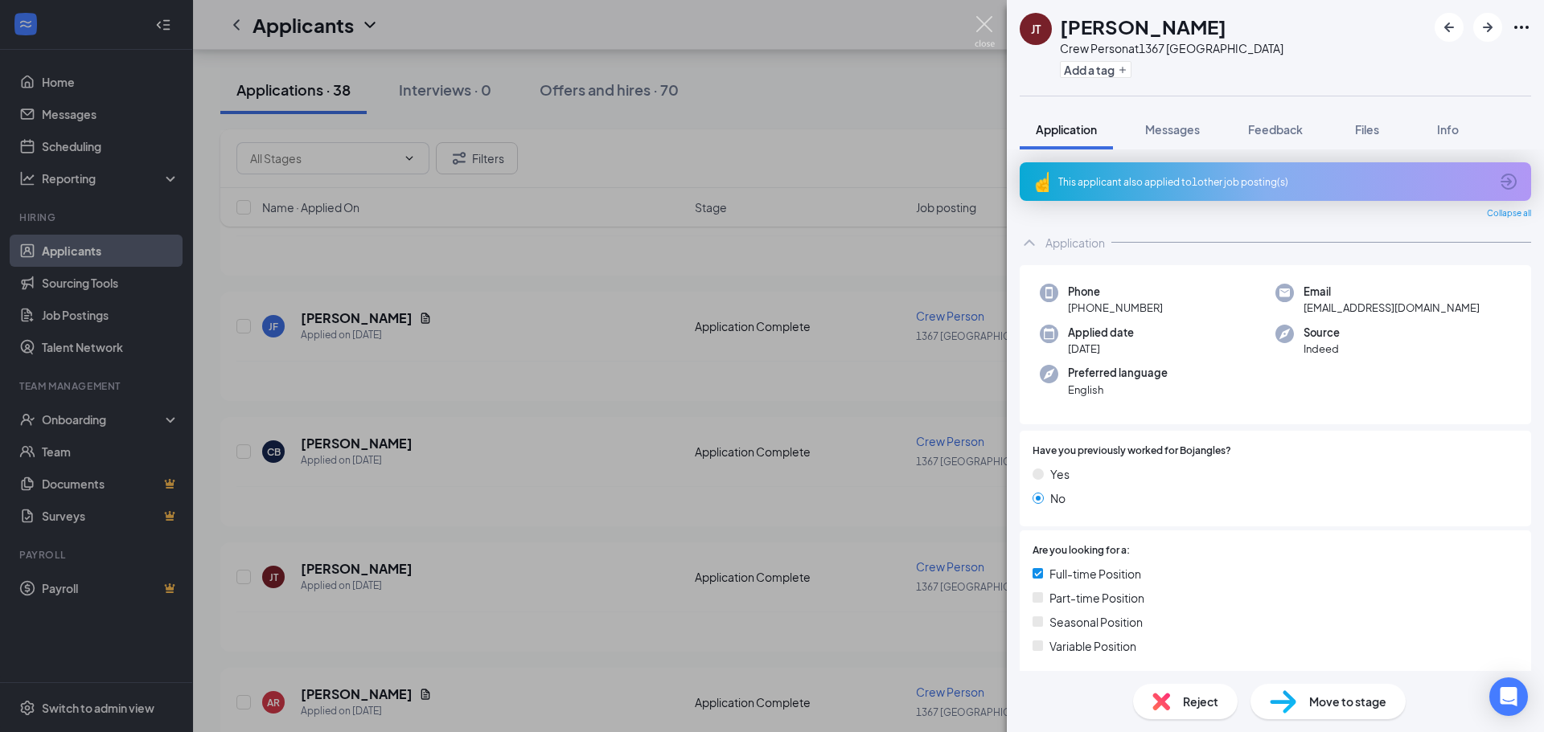
click at [975, 21] on img at bounding box center [985, 31] width 20 height 31
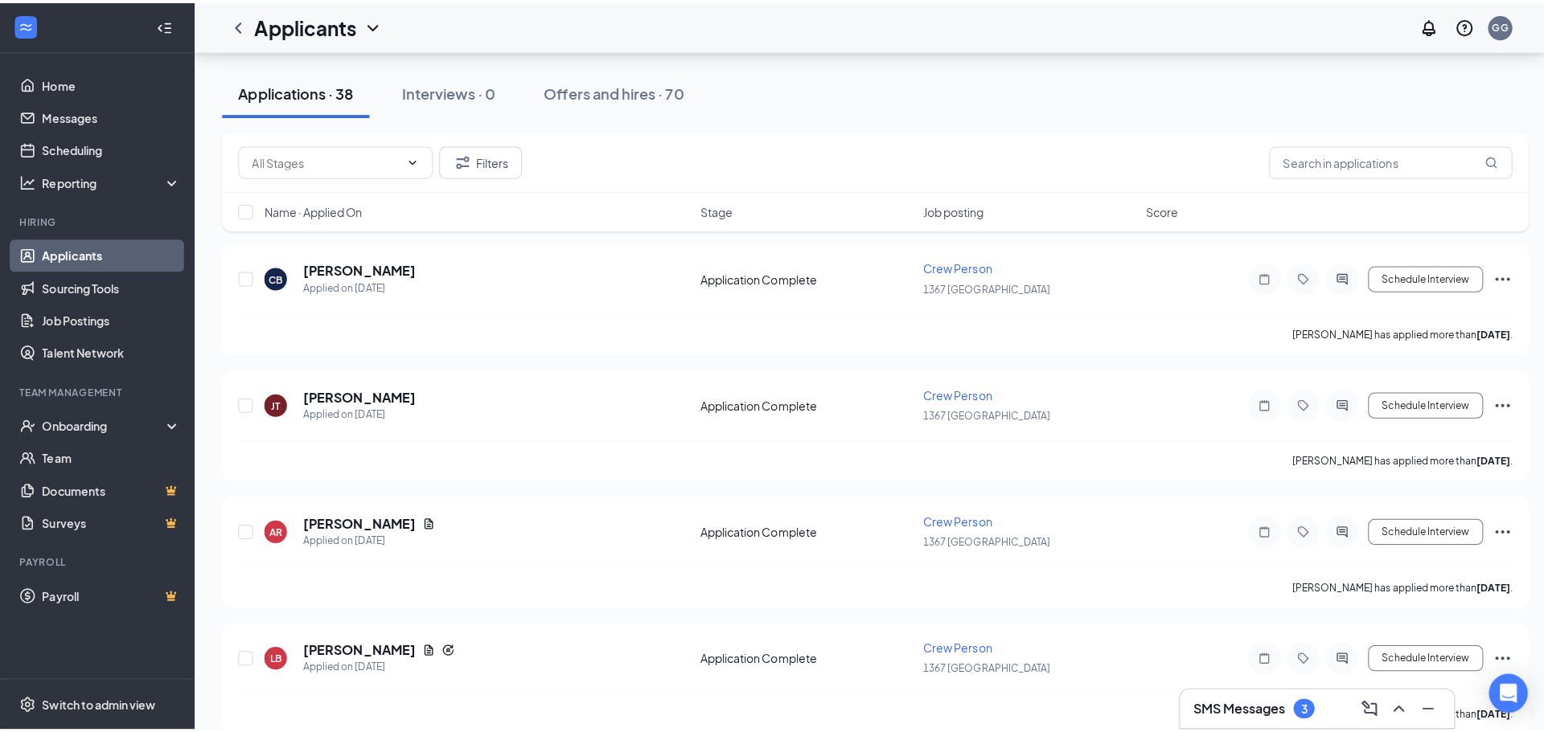
scroll to position [965, 0]
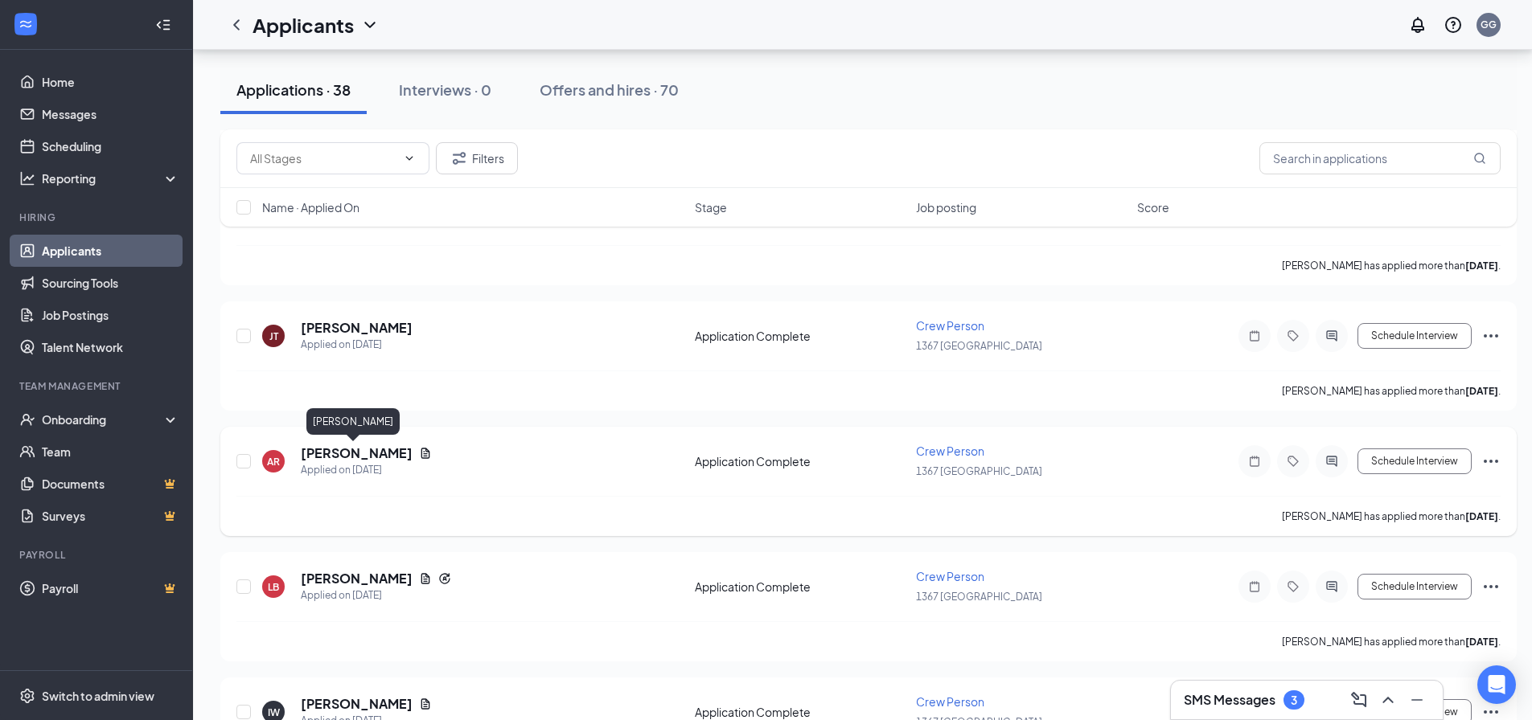
click at [348, 455] on h5 "[PERSON_NAME]" at bounding box center [357, 454] width 112 height 18
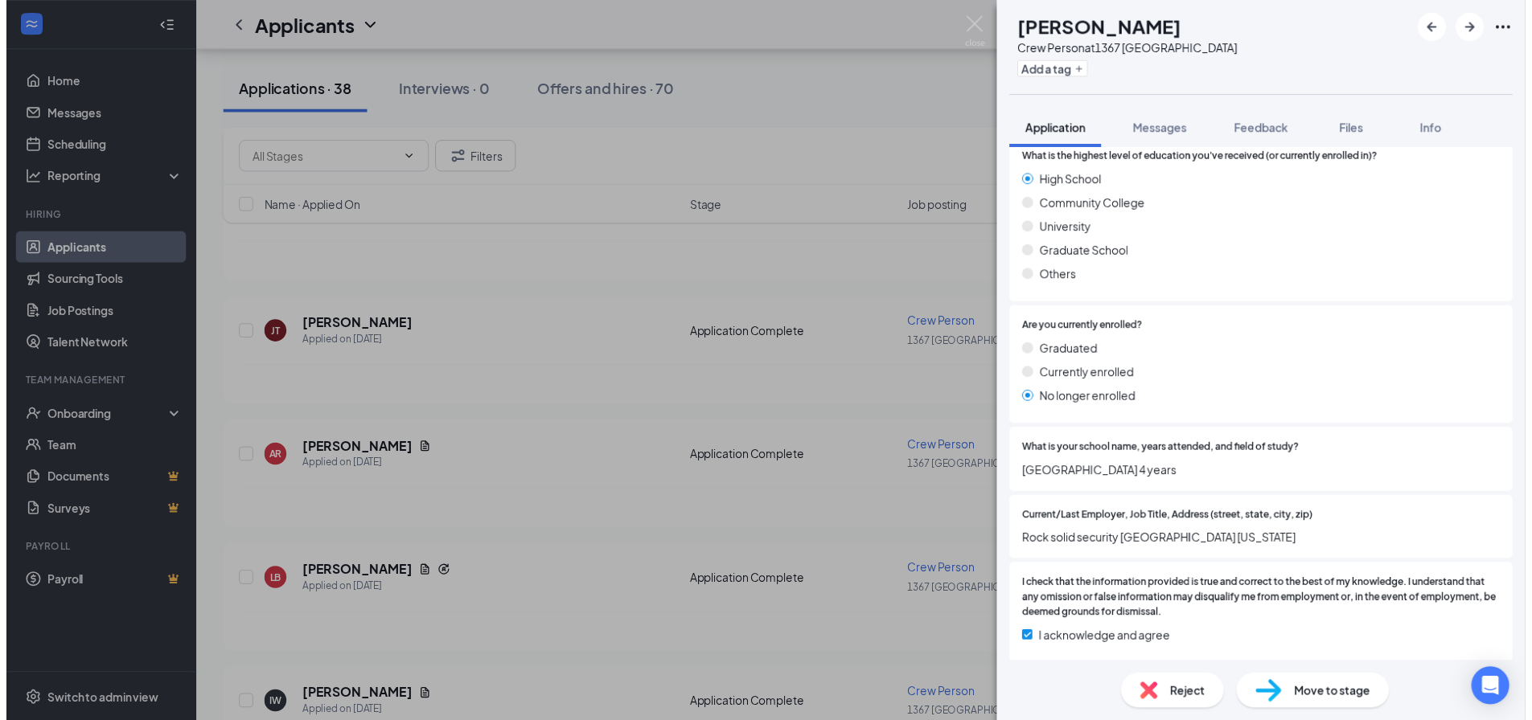
scroll to position [1556, 0]
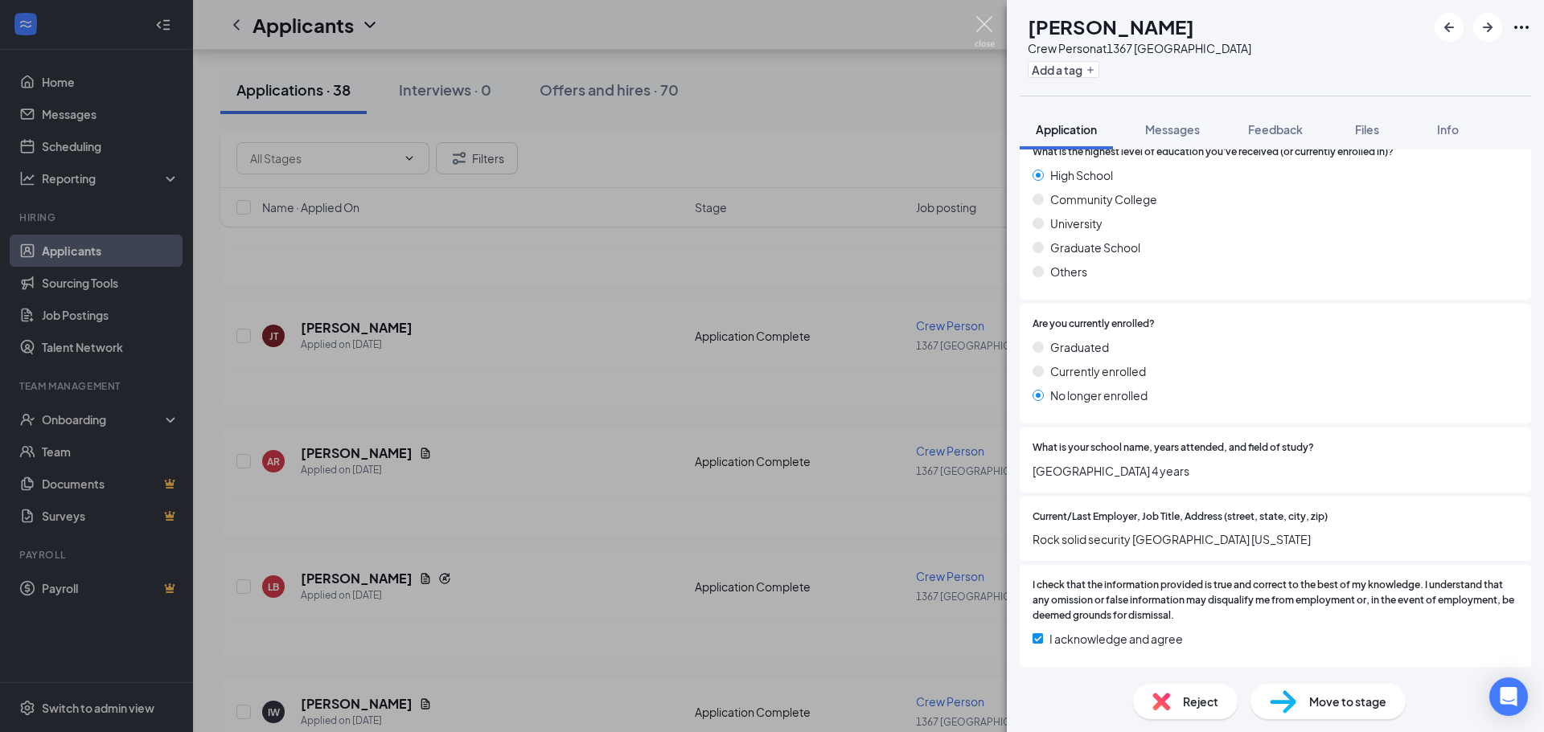
click at [987, 27] on img at bounding box center [985, 31] width 20 height 31
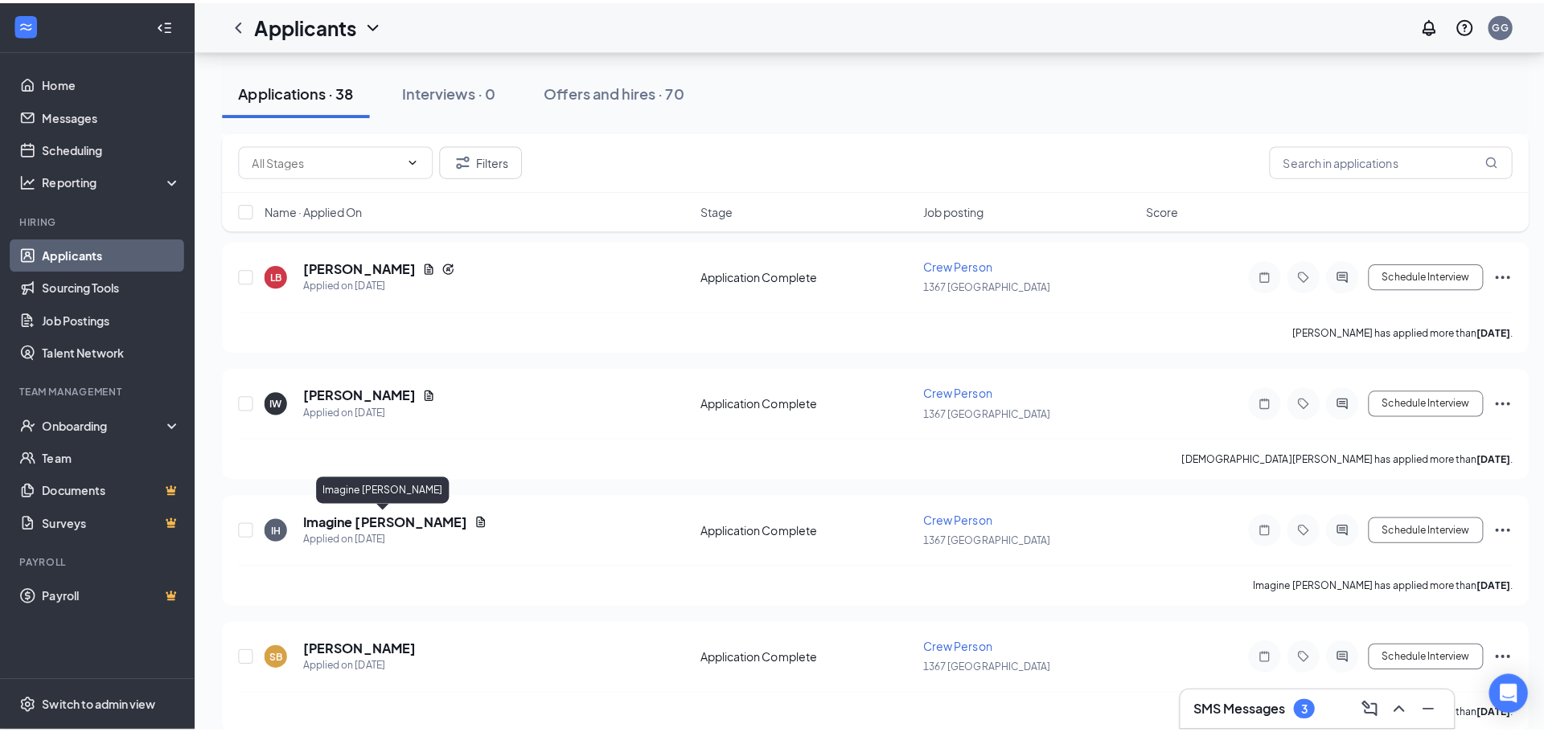
scroll to position [1286, 0]
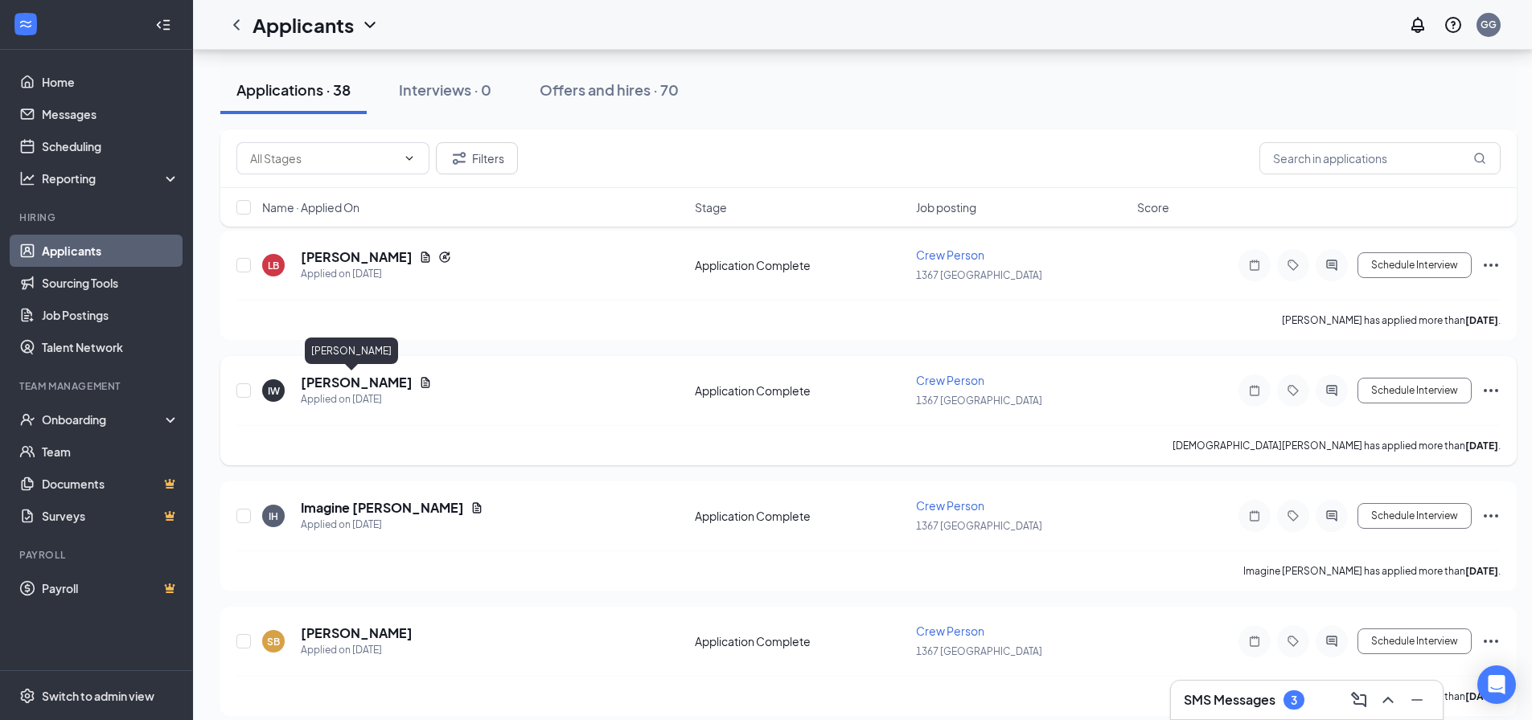
click at [348, 379] on h5 "[PERSON_NAME]" at bounding box center [357, 383] width 112 height 18
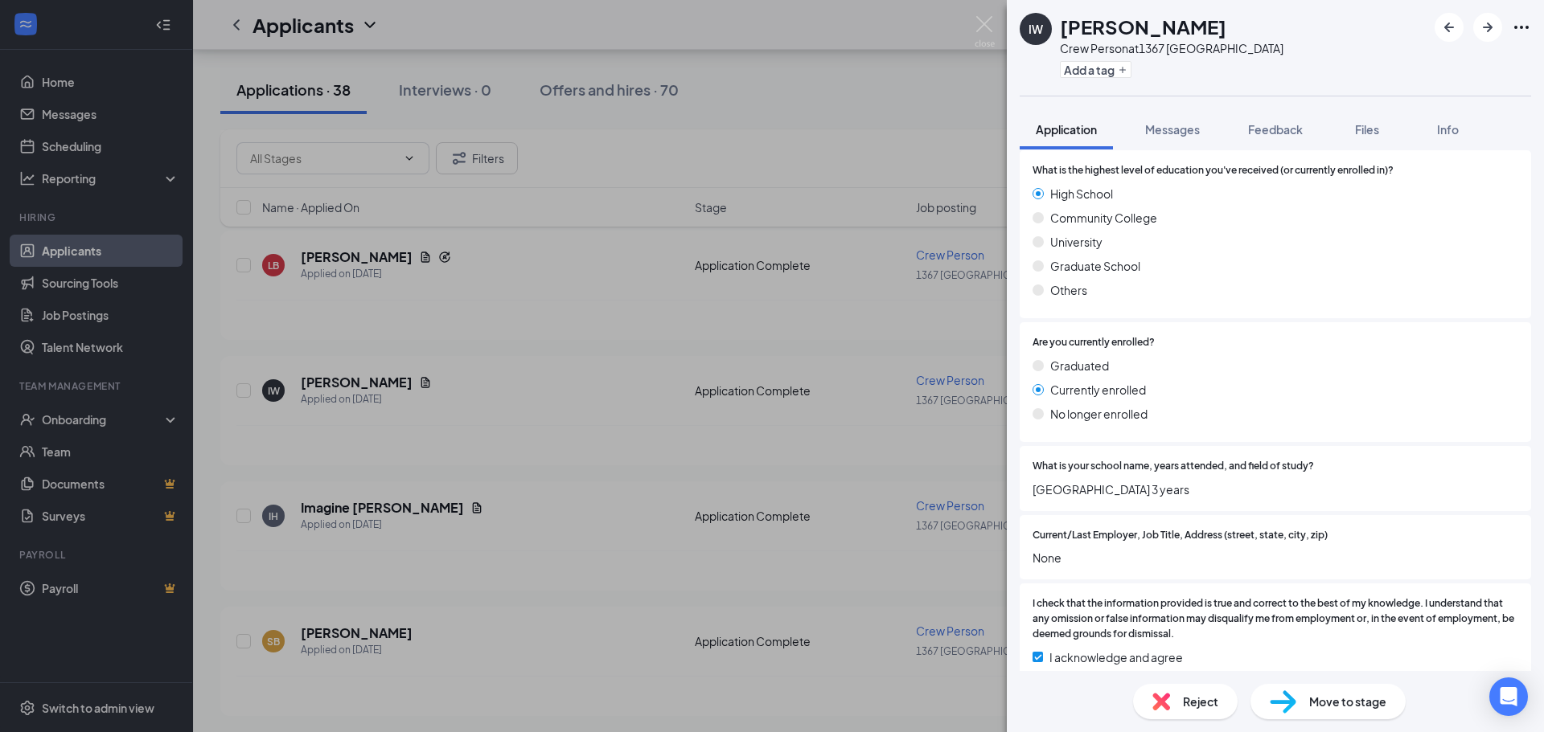
scroll to position [1601, 0]
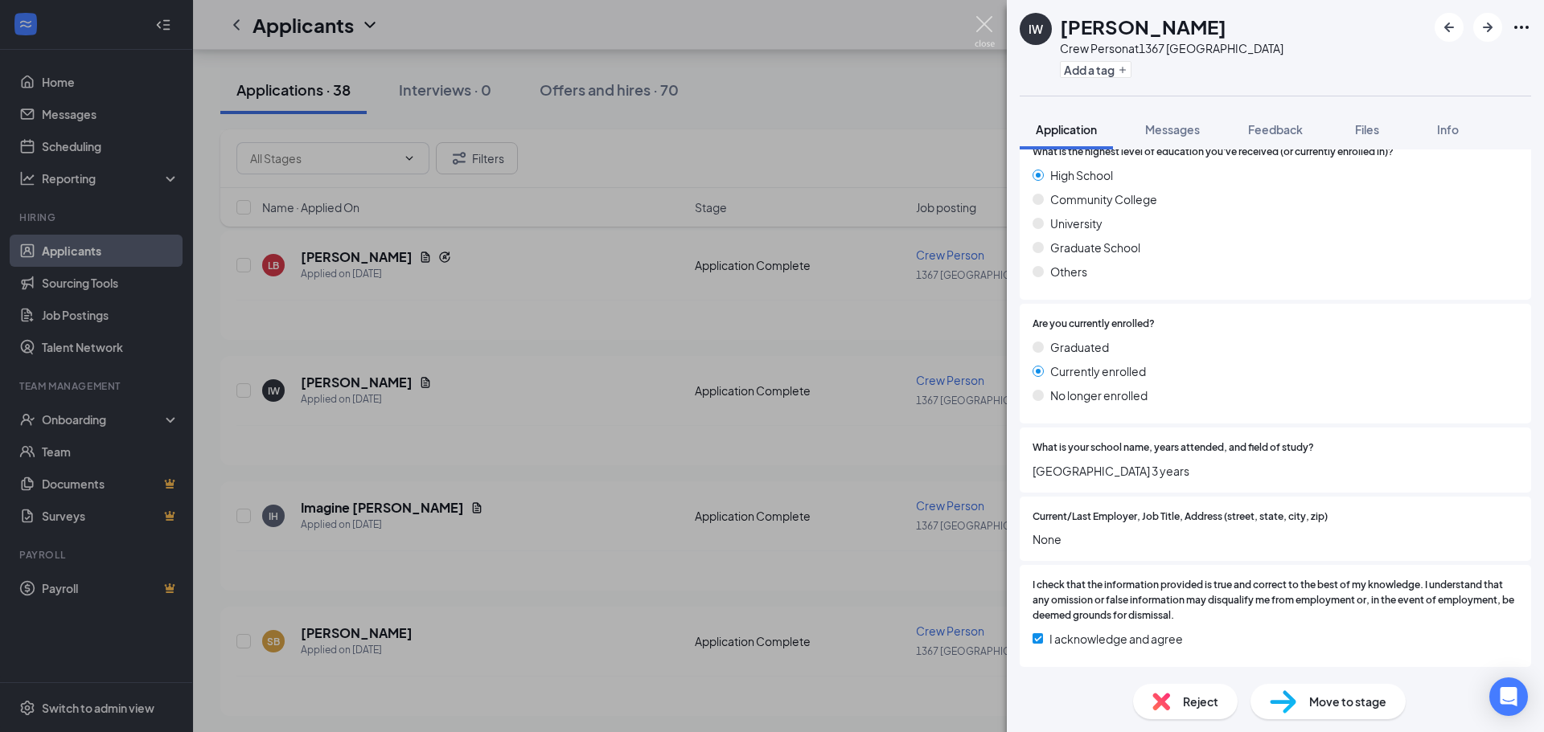
click at [986, 23] on img at bounding box center [985, 31] width 20 height 31
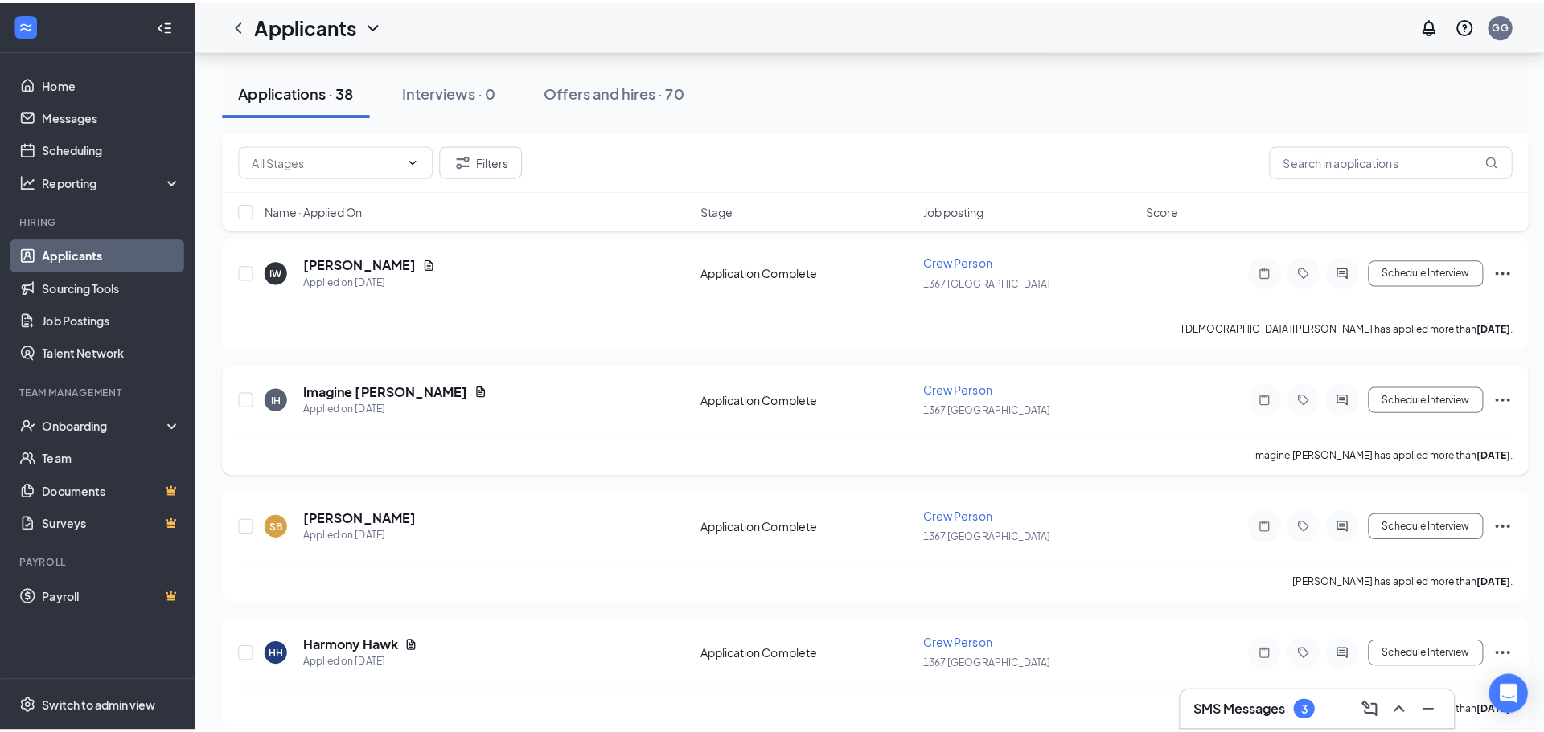
scroll to position [1528, 0]
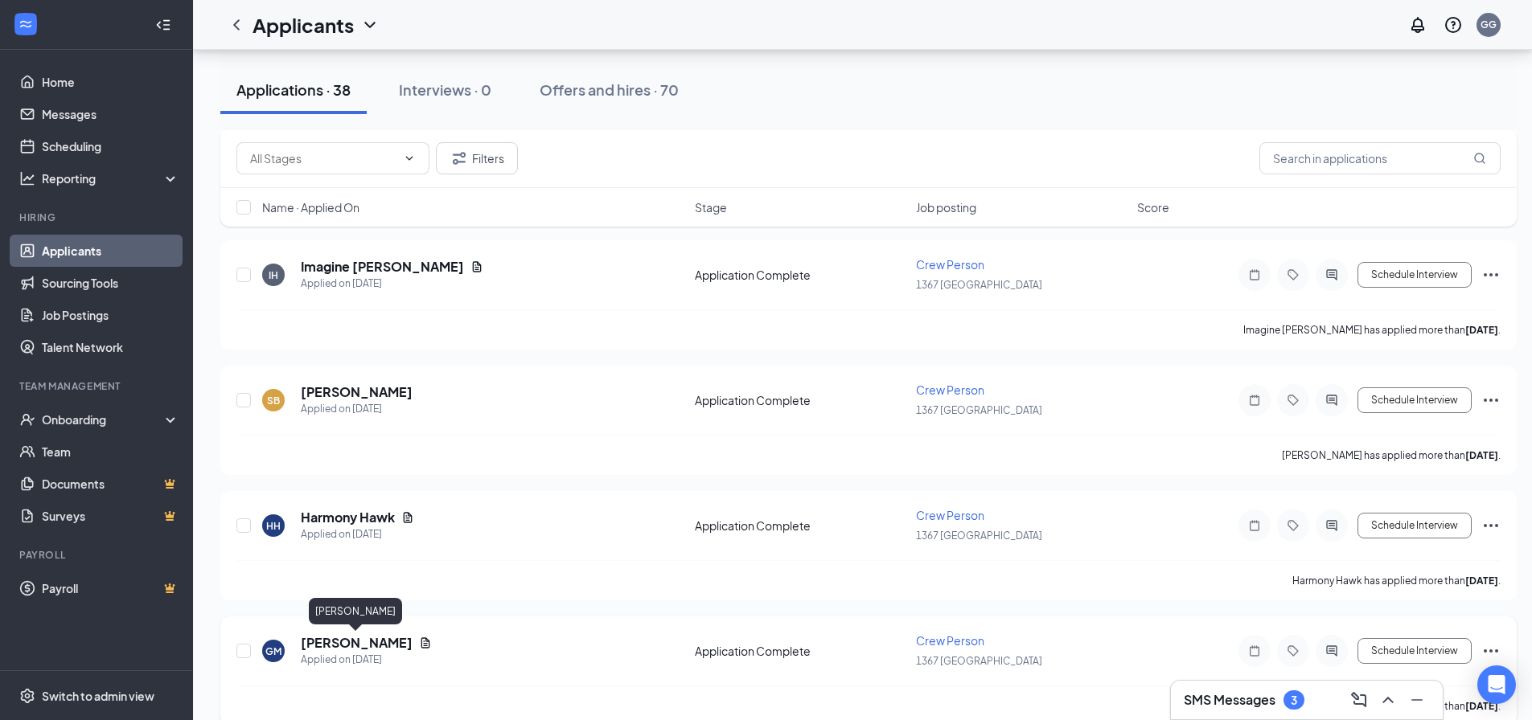
click at [346, 642] on h5 "[PERSON_NAME]" at bounding box center [357, 643] width 112 height 18
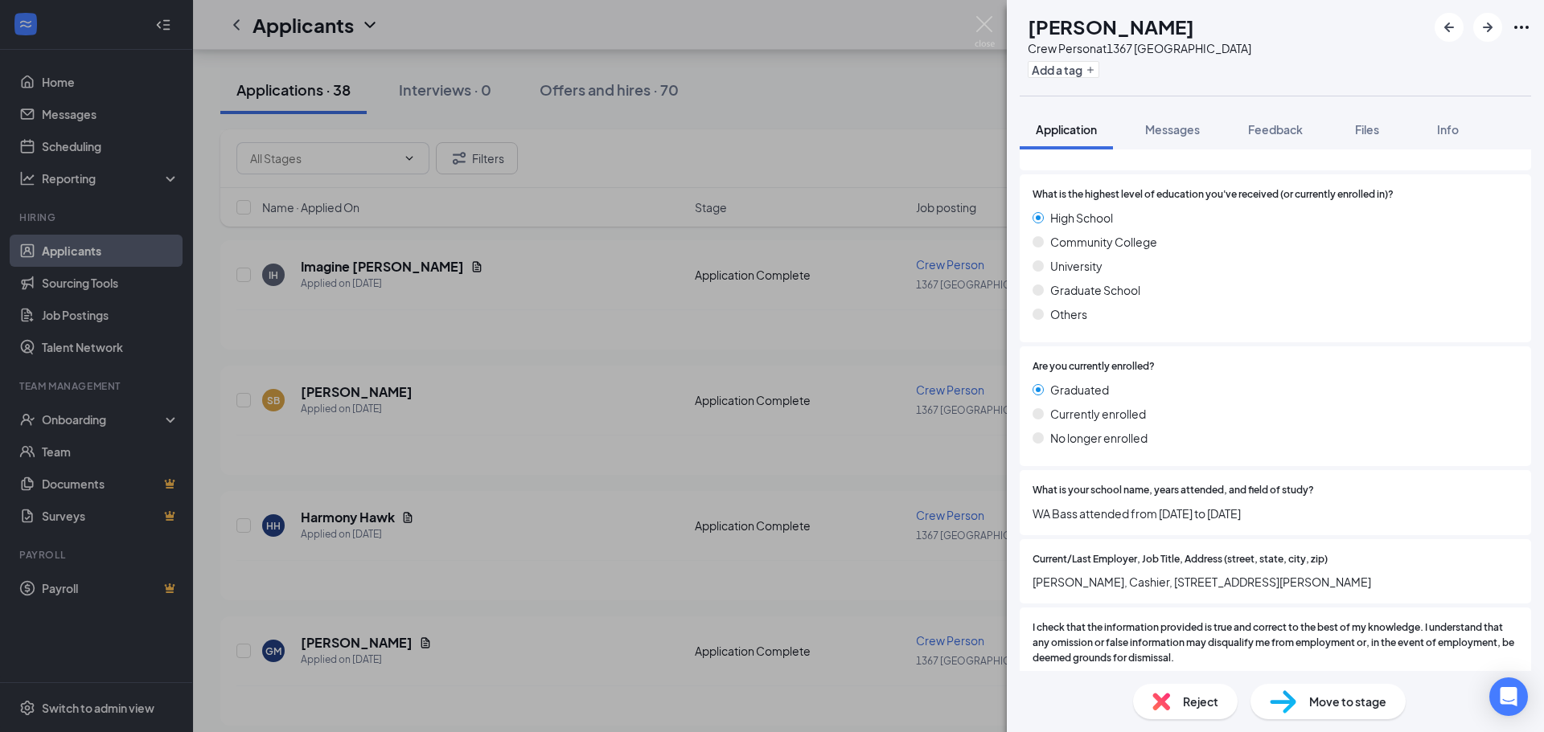
scroll to position [1528, 0]
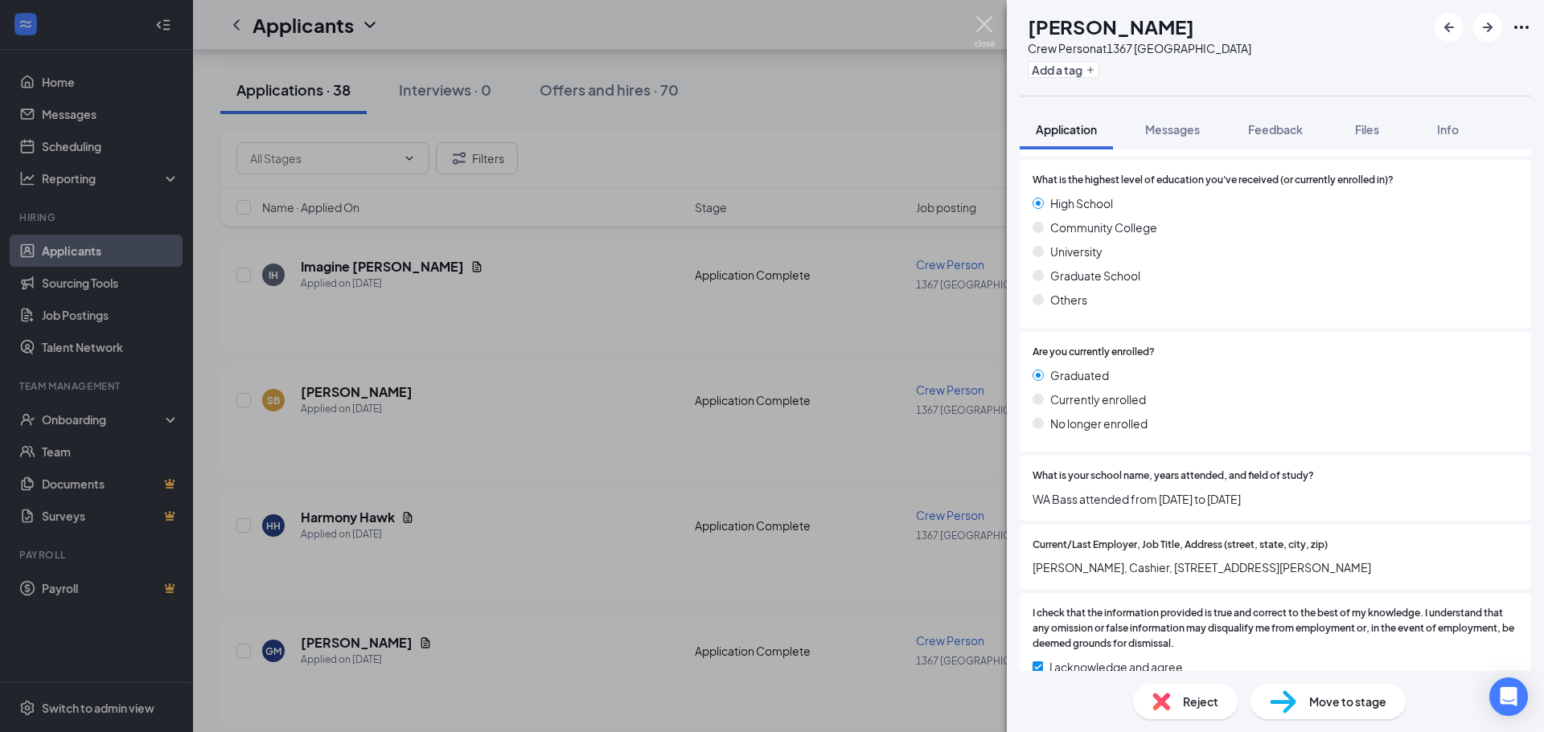
click at [983, 27] on img at bounding box center [985, 31] width 20 height 31
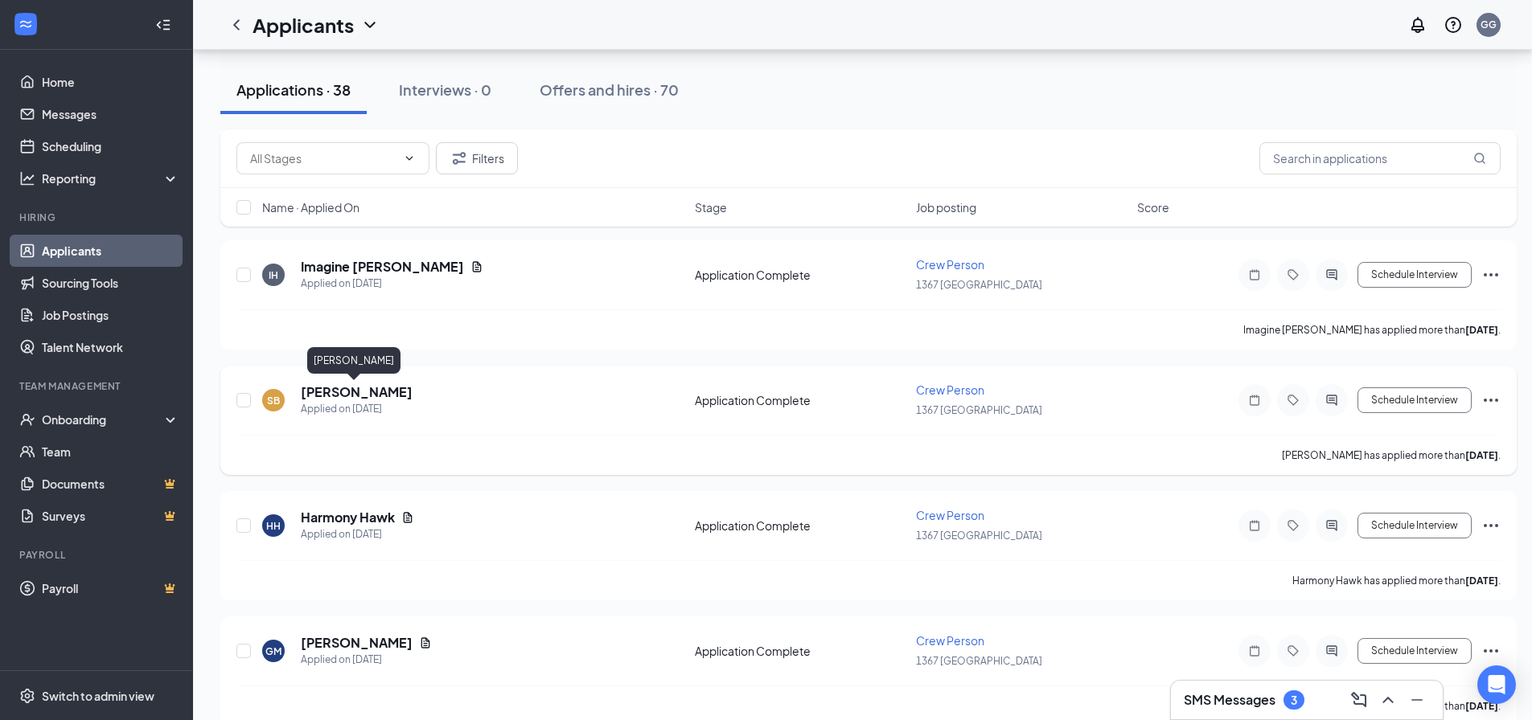
click at [347, 396] on h5 "[PERSON_NAME]" at bounding box center [357, 393] width 112 height 18
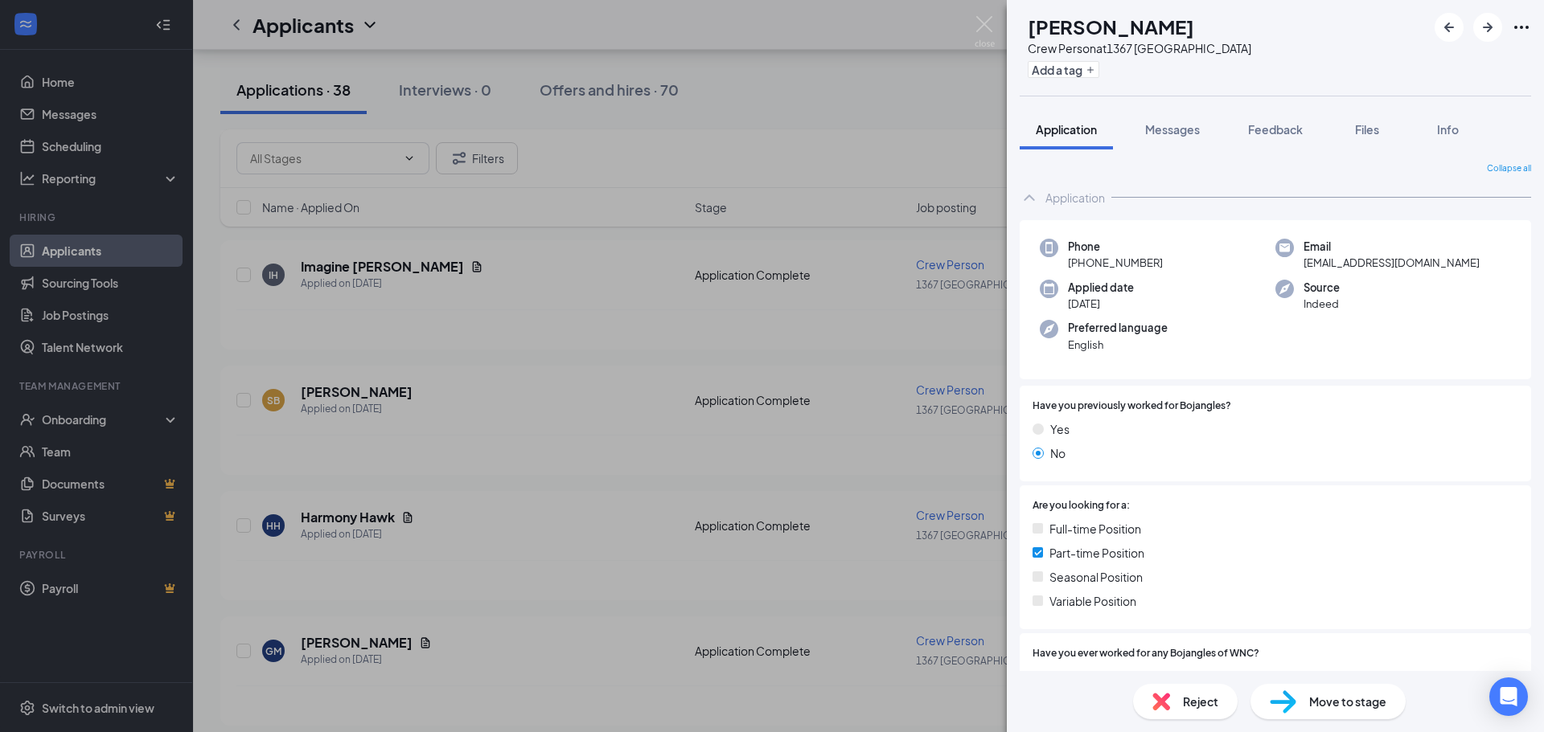
click at [347, 515] on div "SB [PERSON_NAME] Crew Person at 1367 [GEOGRAPHIC_DATA] Add a tag Application Me…" at bounding box center [772, 366] width 1544 height 732
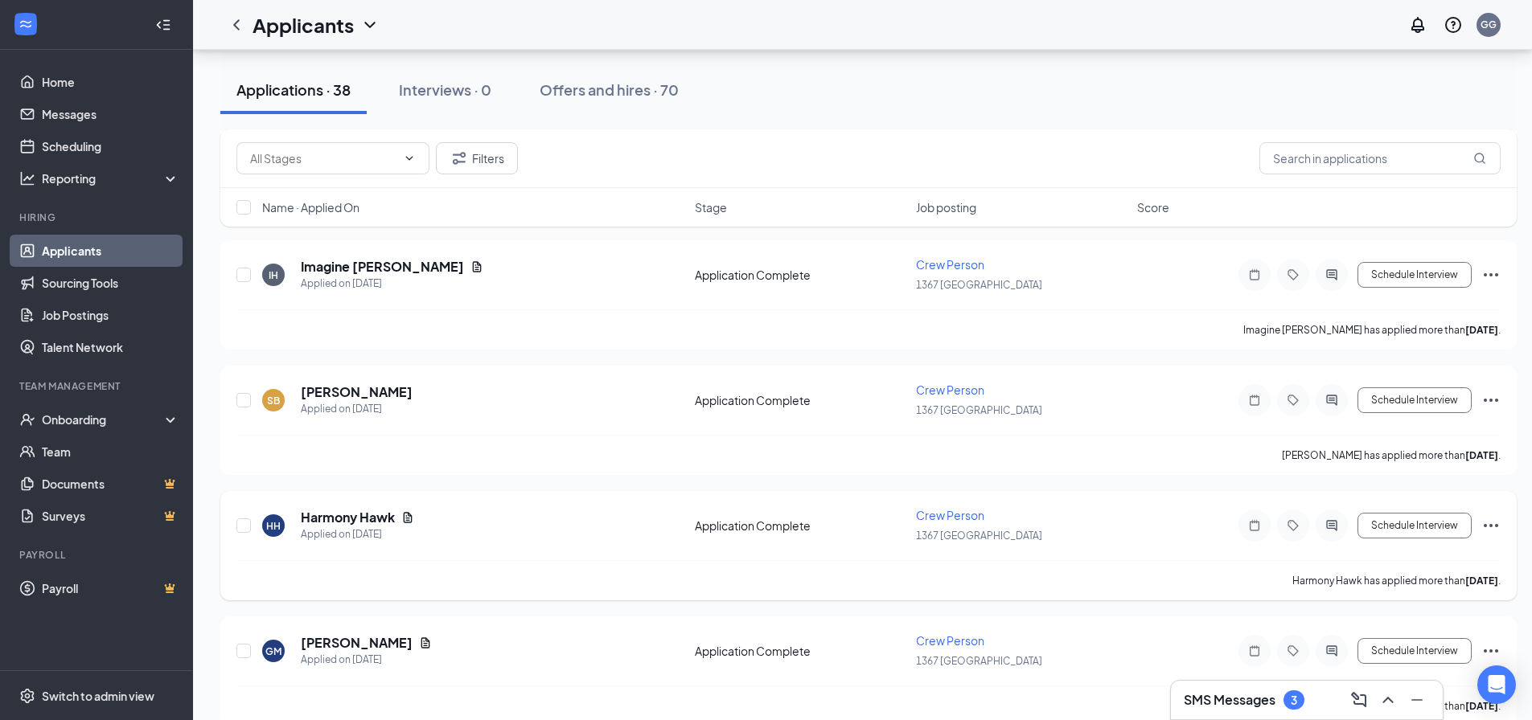
click at [348, 522] on h5 "Harmony Hawk" at bounding box center [348, 518] width 94 height 18
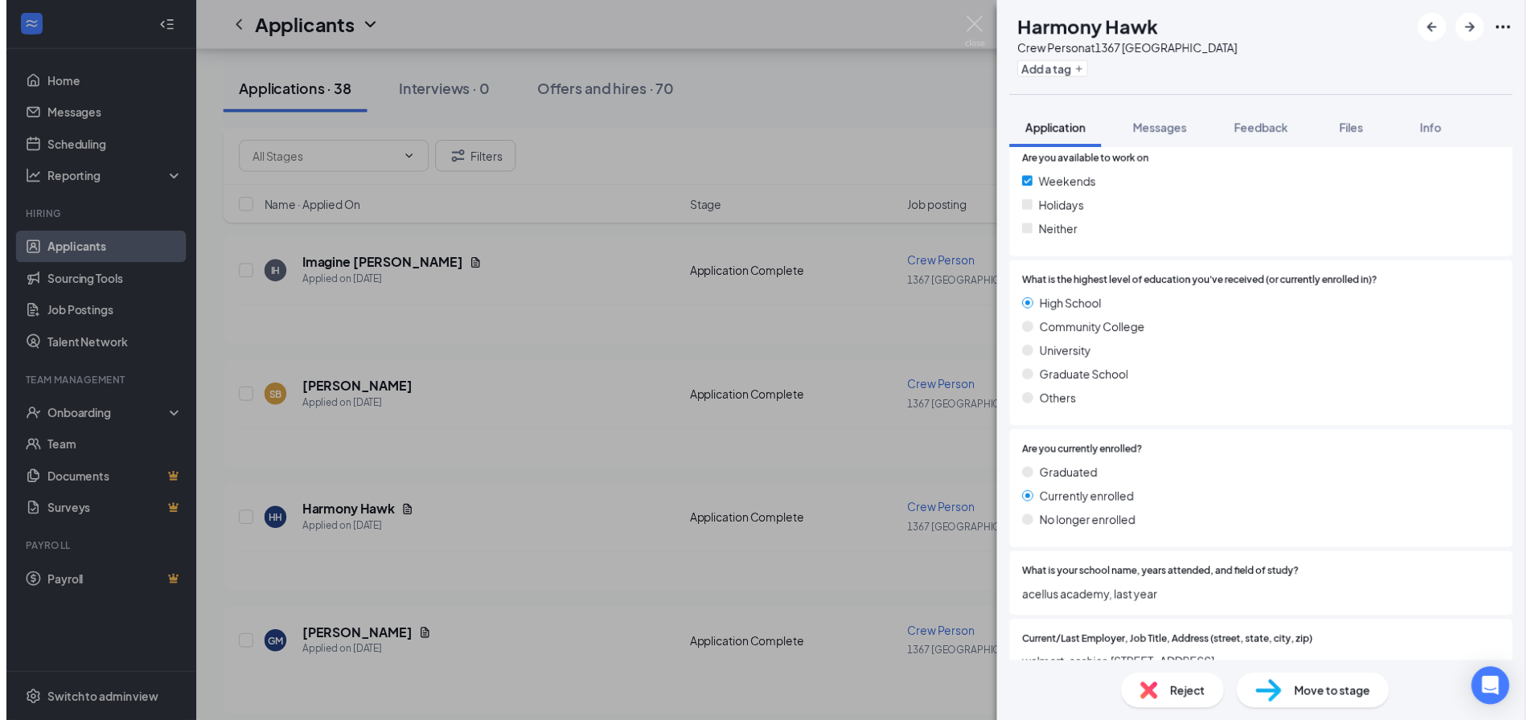
scroll to position [1528, 0]
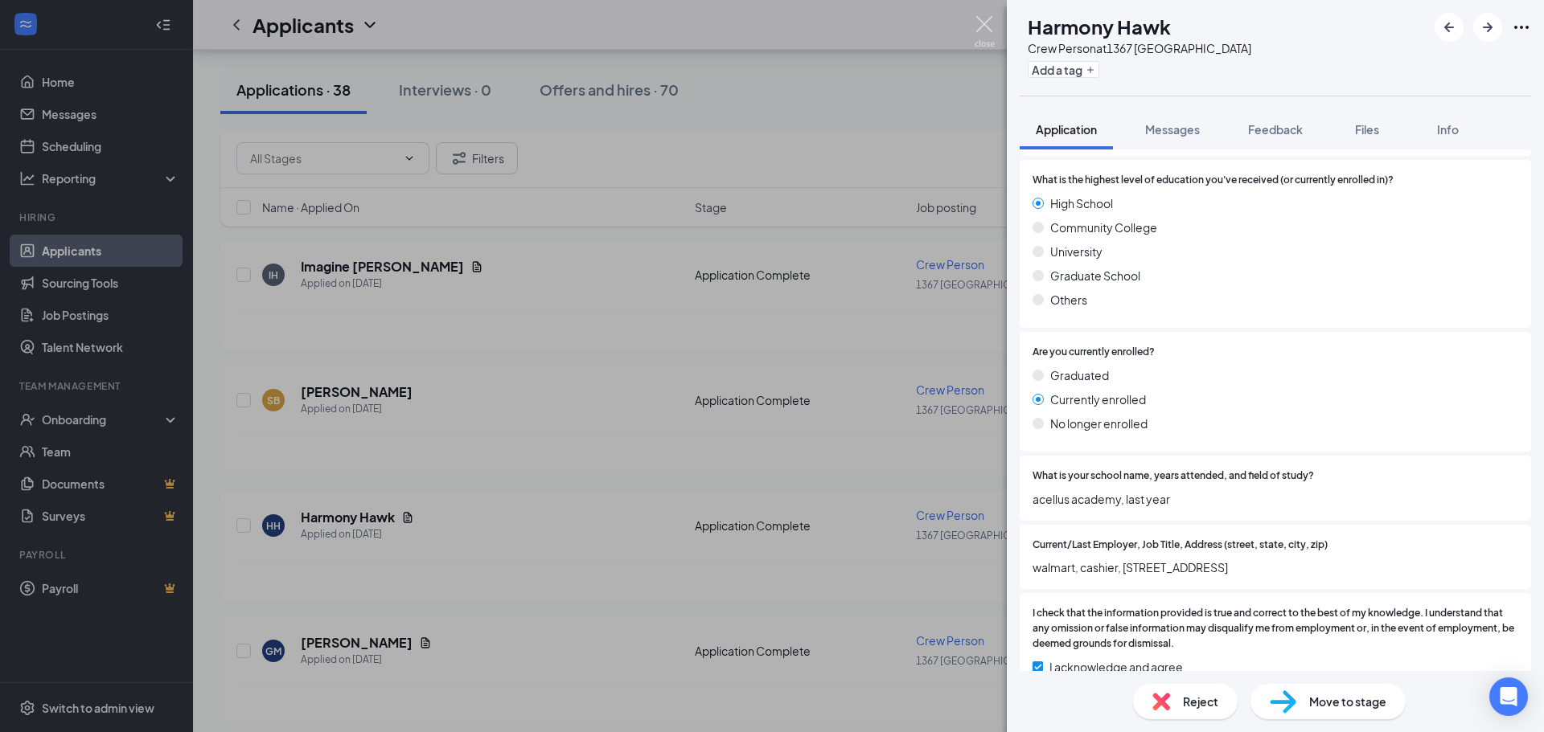
click at [989, 20] on img at bounding box center [985, 31] width 20 height 31
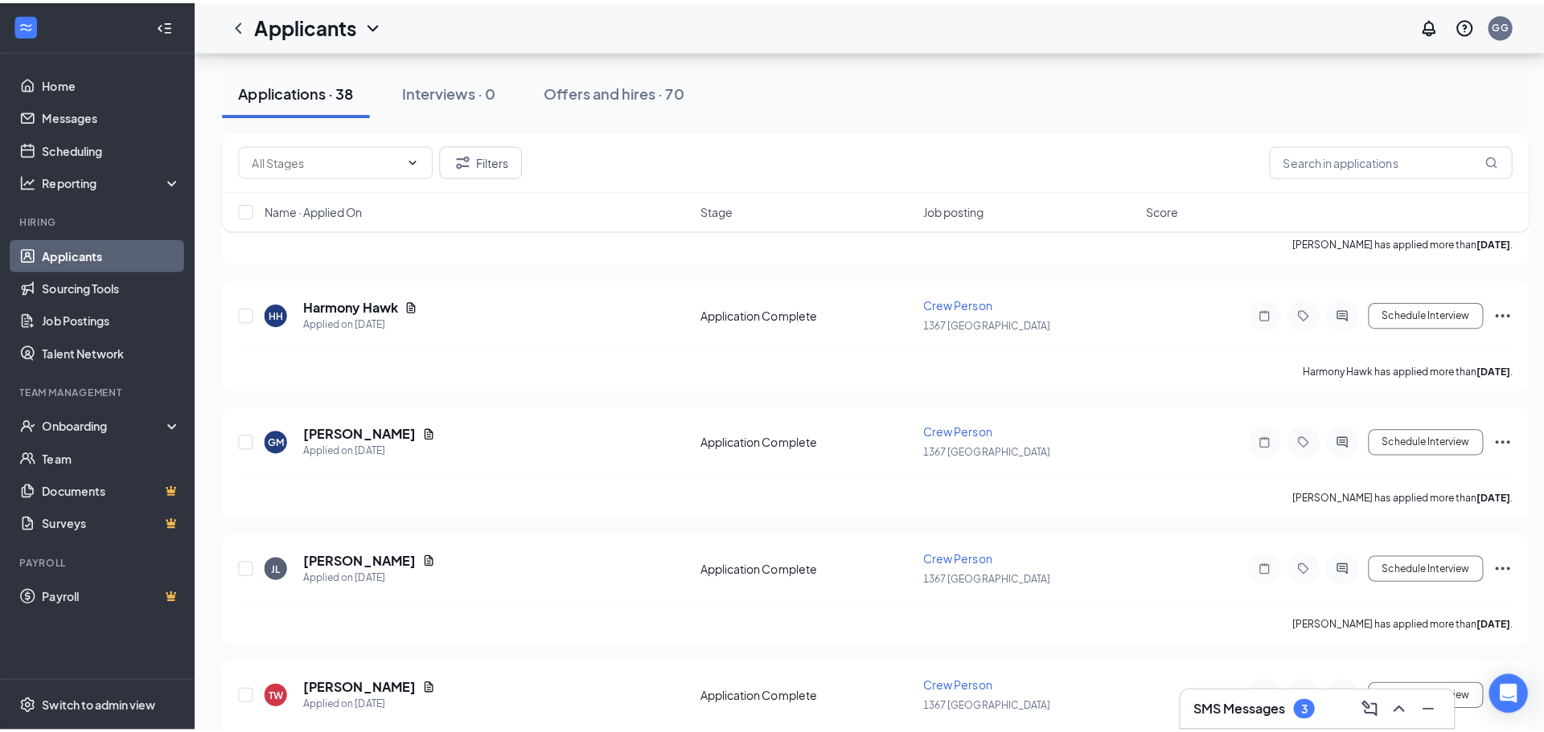
scroll to position [1930, 0]
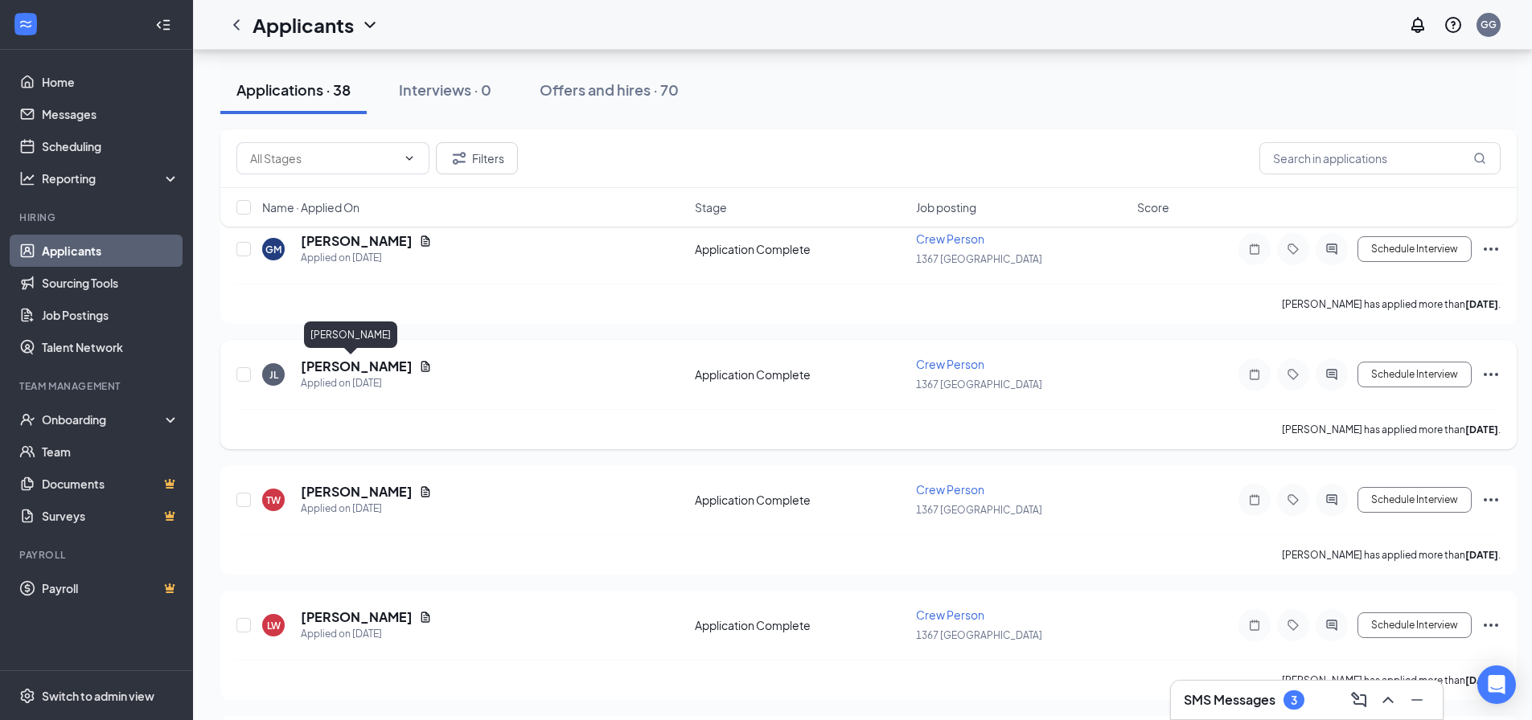
click at [325, 375] on h5 "[PERSON_NAME]" at bounding box center [357, 367] width 112 height 18
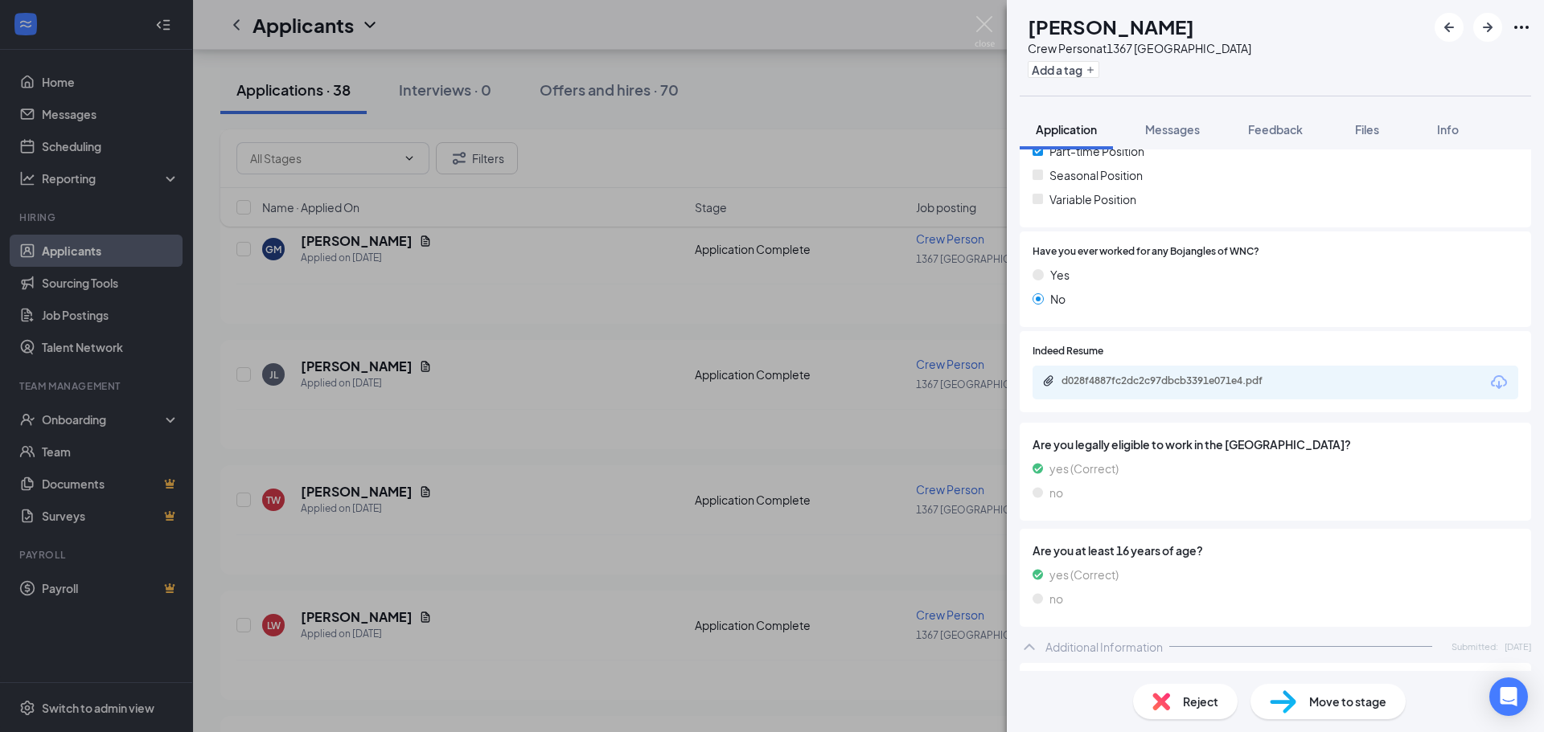
scroll to position [482, 0]
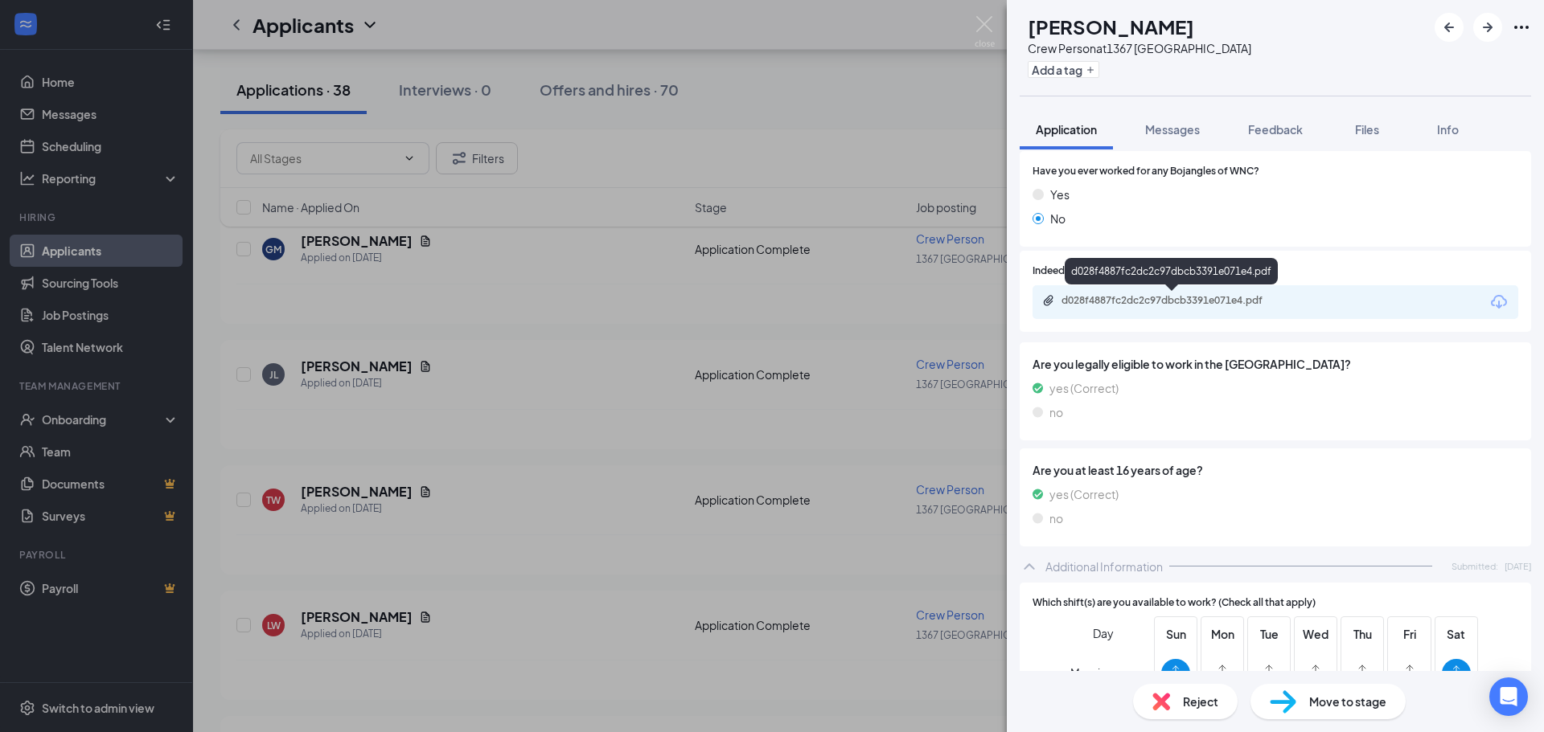
click at [1233, 298] on div "d028f4887fc2dc2c97dbcb3391e071e4.pdf" at bounding box center [1173, 300] width 225 height 13
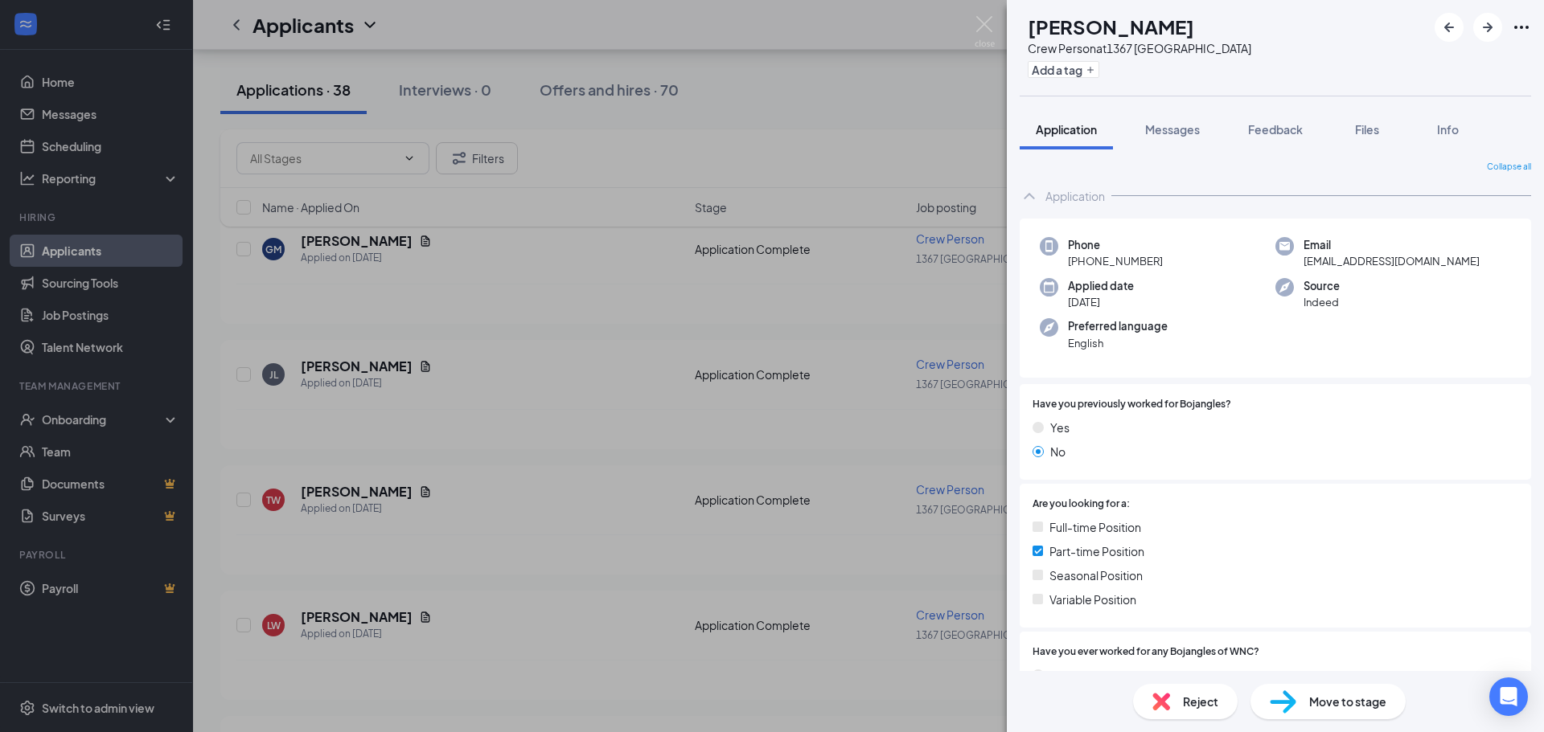
scroll to position [0, 0]
click at [433, 636] on div "JL [PERSON_NAME] Crew Person at 1367 Goodlettsville Add a tag Application Messa…" at bounding box center [772, 366] width 1544 height 732
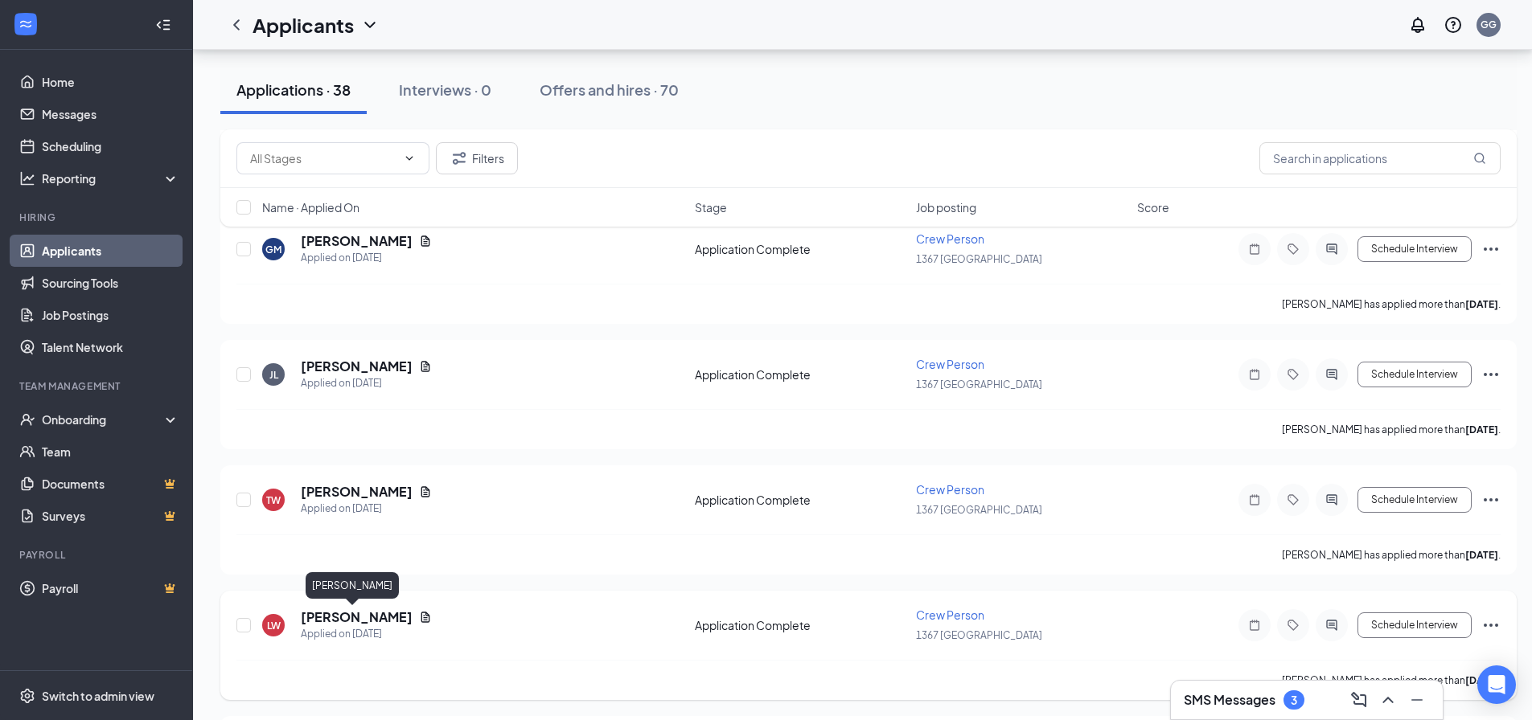
click at [321, 617] on h5 "[PERSON_NAME]" at bounding box center [357, 618] width 112 height 18
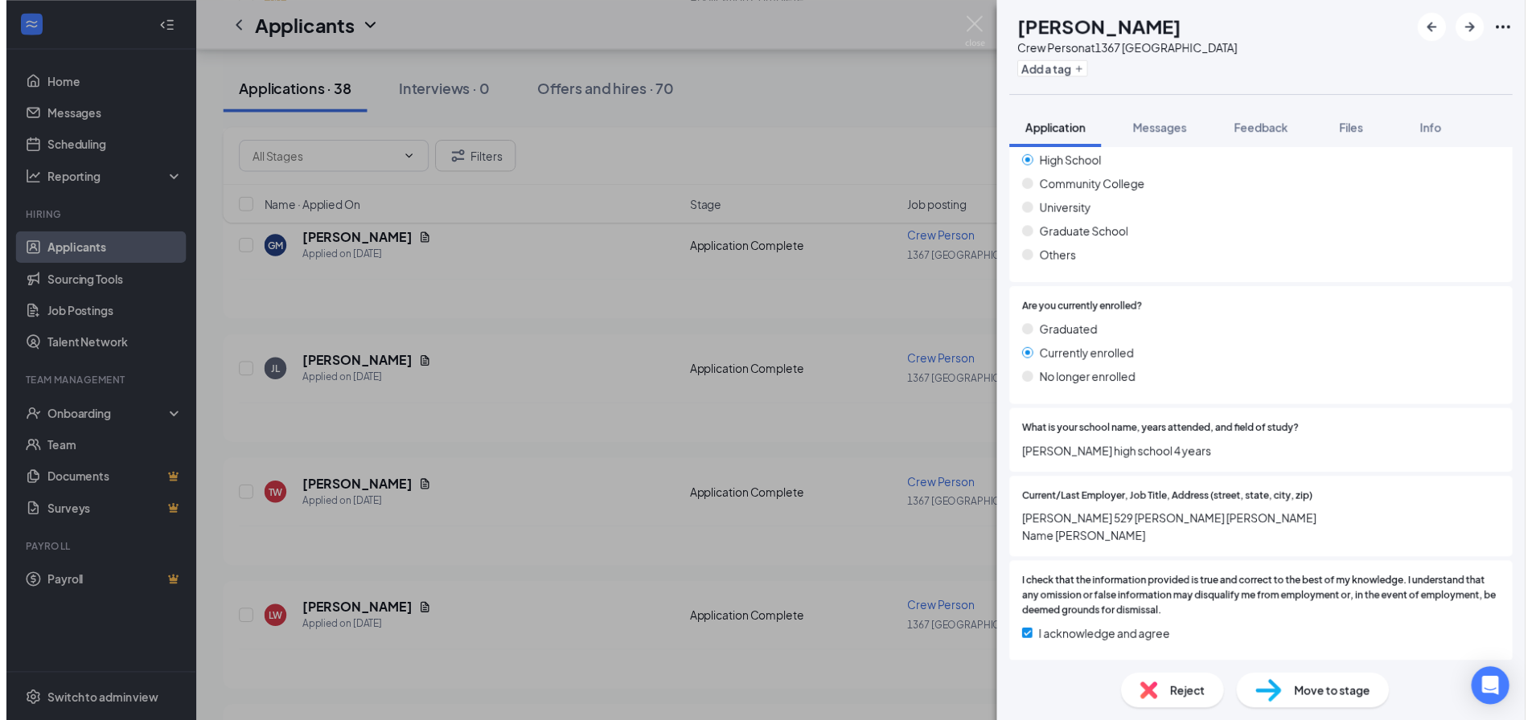
scroll to position [1574, 0]
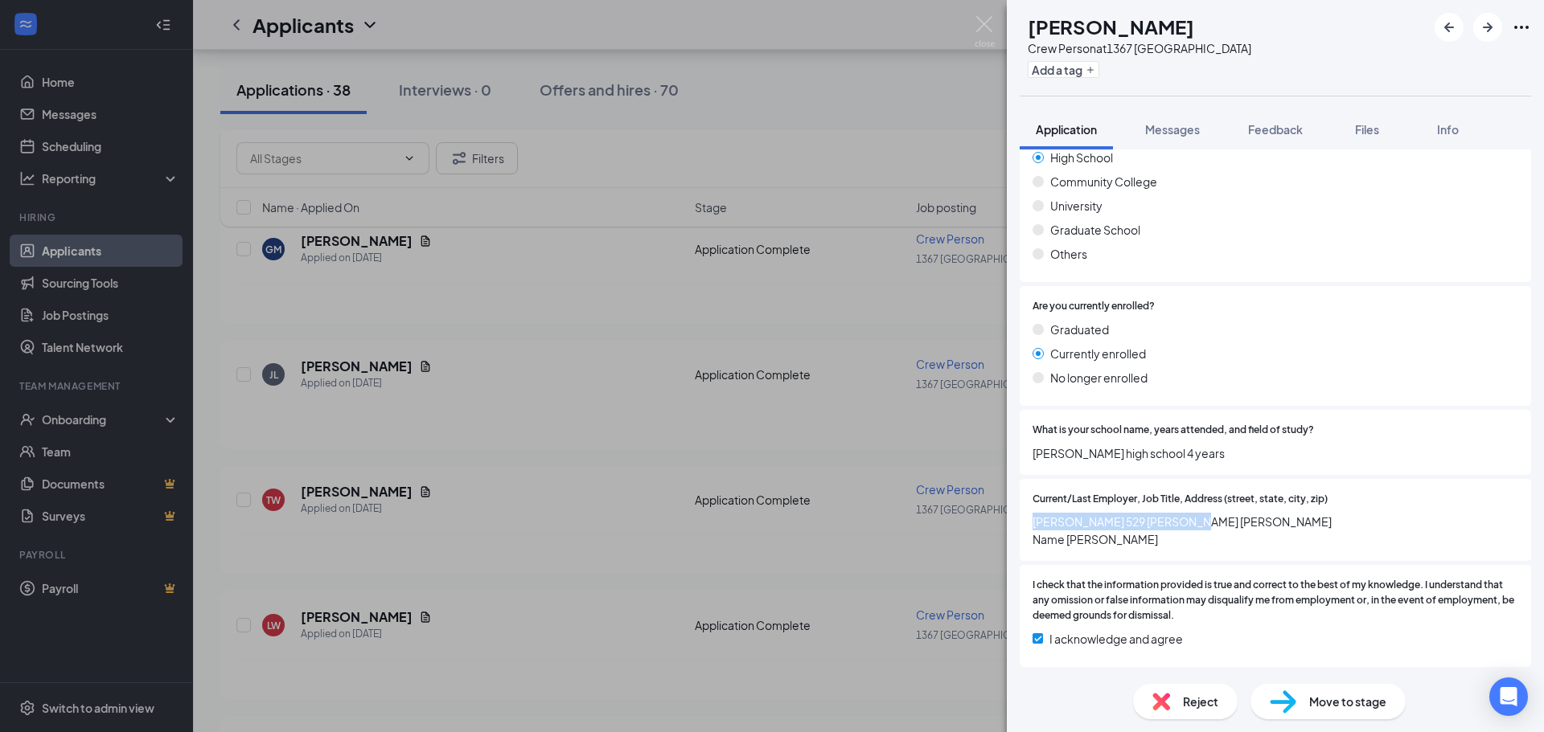
drag, startPoint x: 1181, startPoint y: 523, endPoint x: 1019, endPoint y: 523, distance: 162.4
click at [1015, 523] on div "Collapse all Application Phone [PHONE_NUMBER] Email [EMAIL_ADDRESS][DOMAIN_NAME…" at bounding box center [1275, 411] width 537 height 522
drag, startPoint x: 1157, startPoint y: 462, endPoint x: 1008, endPoint y: 467, distance: 148.9
click at [1008, 466] on div "Collapse all Application Phone [PHONE_NUMBER] Email [EMAIL_ADDRESS][DOMAIN_NAME…" at bounding box center [1275, 411] width 537 height 522
click at [983, 28] on img at bounding box center [985, 31] width 20 height 31
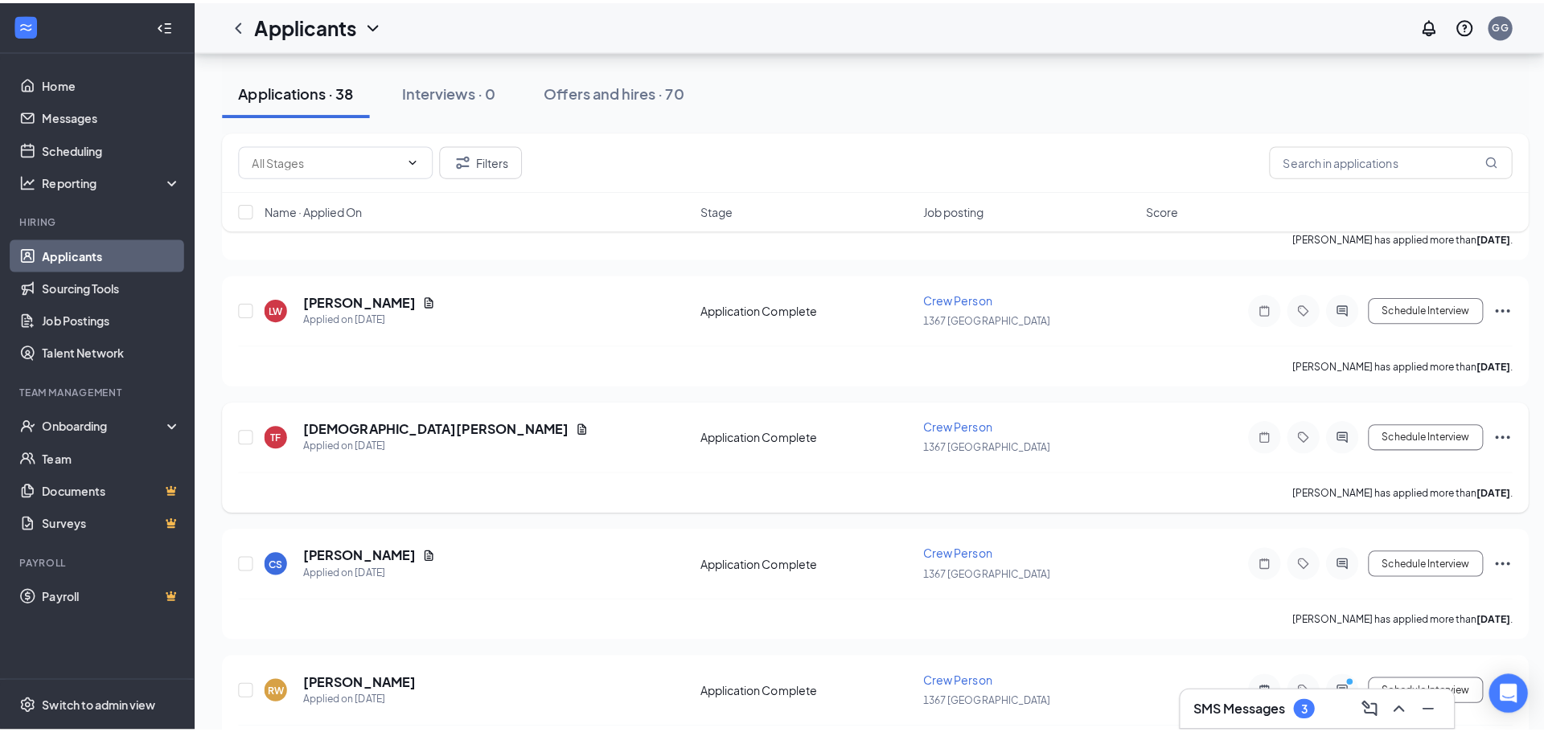
scroll to position [2251, 0]
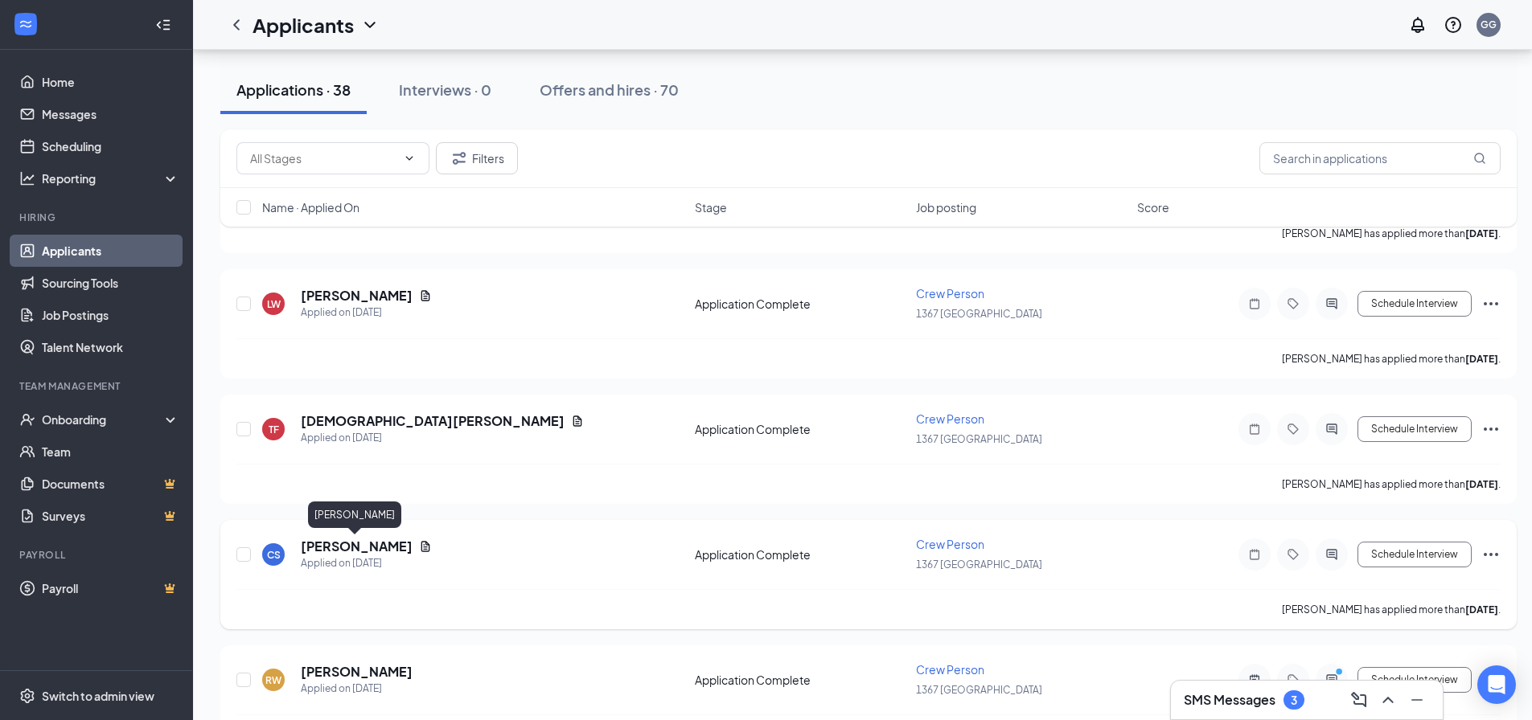
click at [354, 553] on h5 "[PERSON_NAME]" at bounding box center [357, 547] width 112 height 18
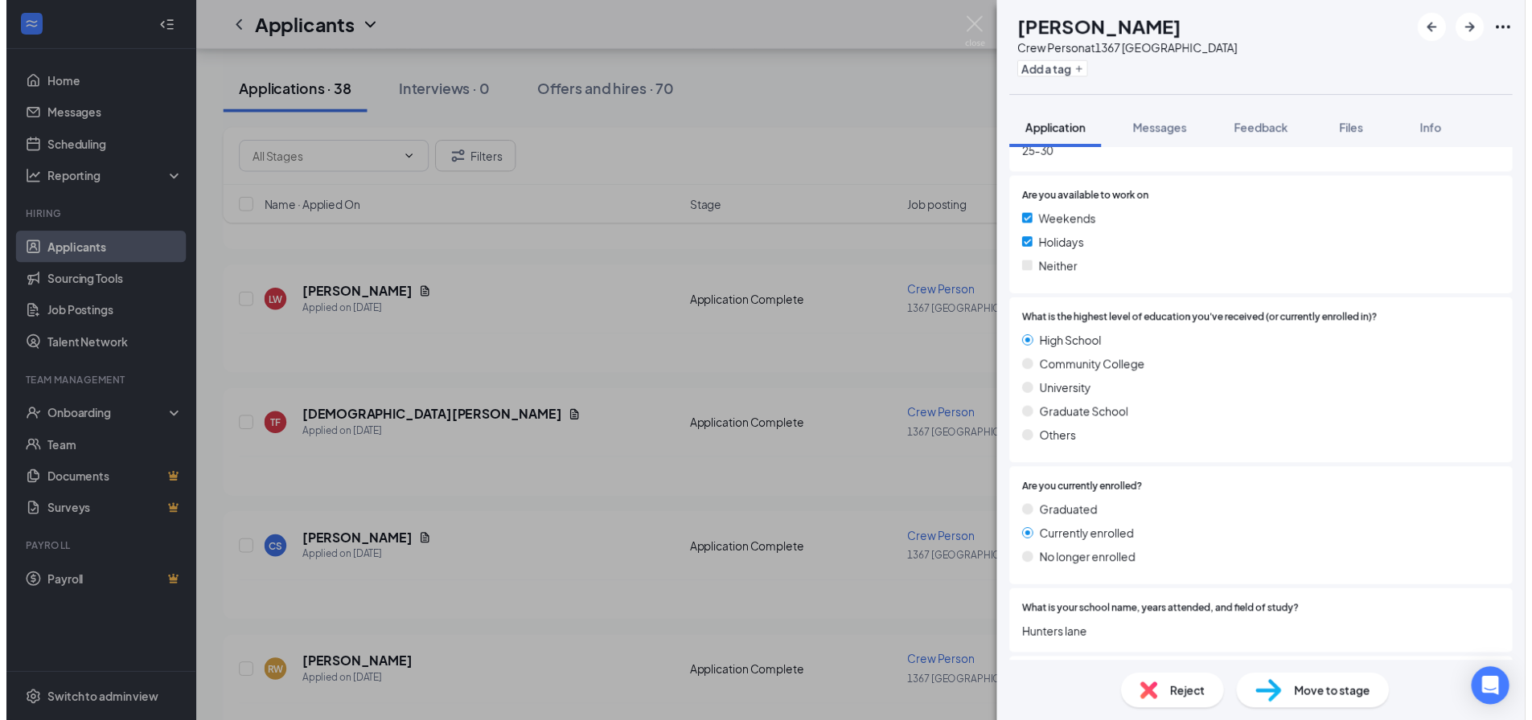
scroll to position [1447, 0]
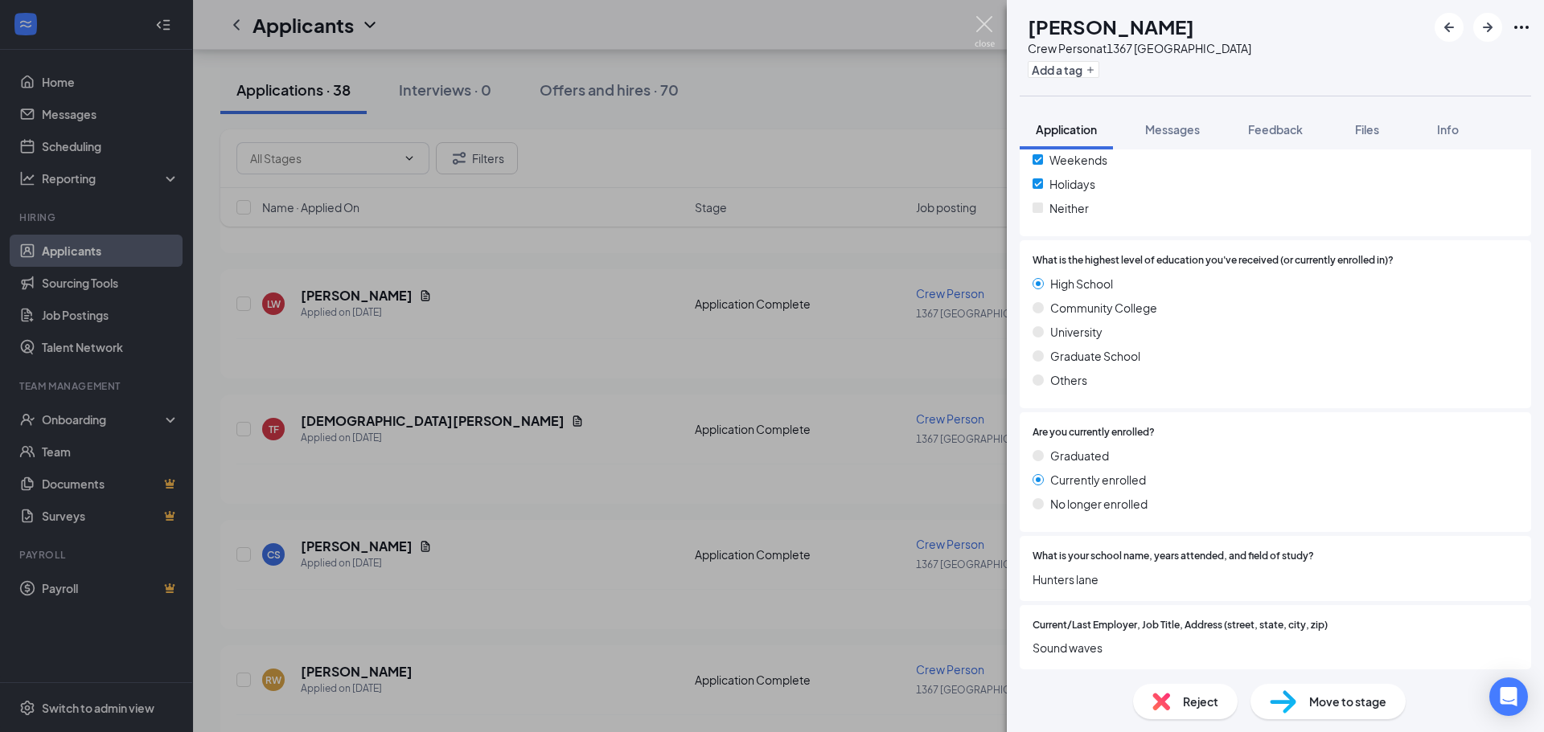
click at [991, 24] on img at bounding box center [985, 31] width 20 height 31
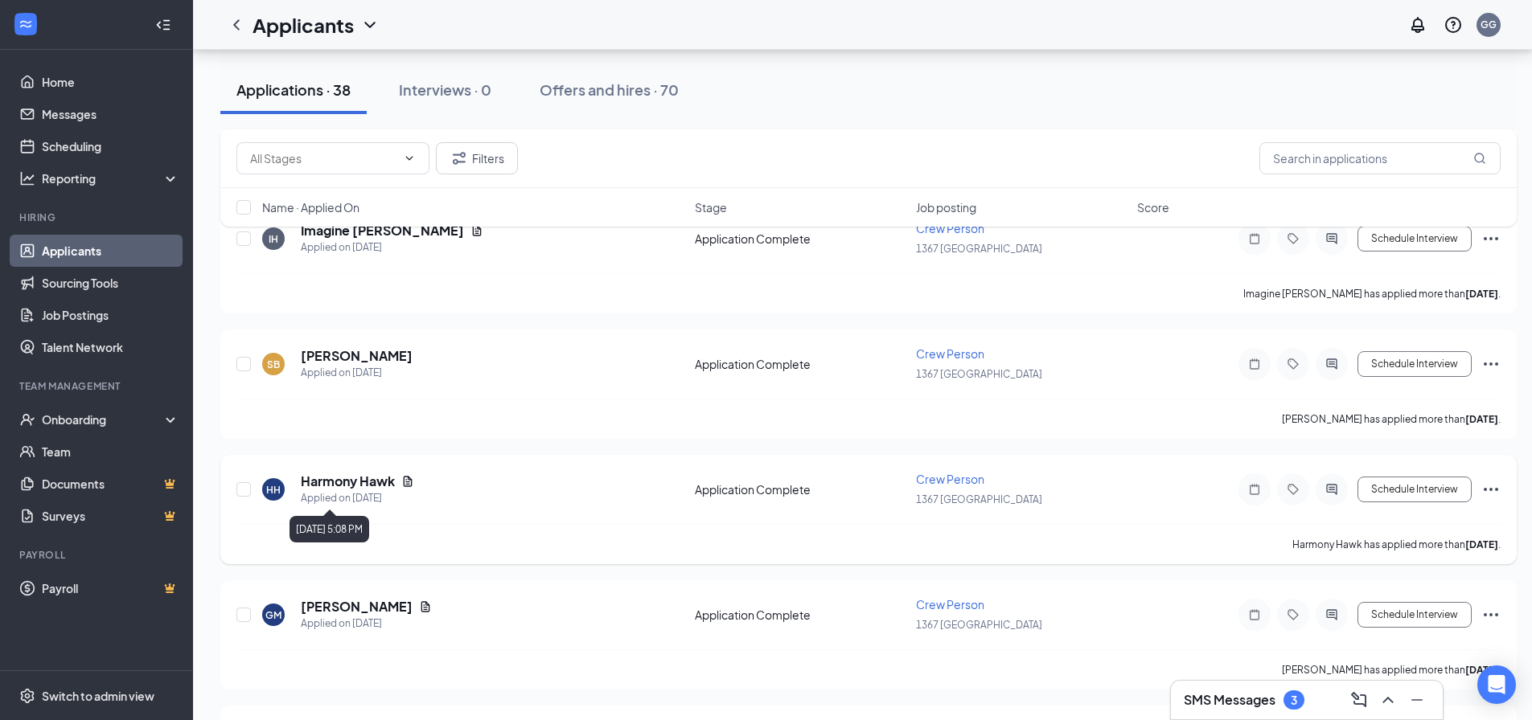
scroll to position [1528, 0]
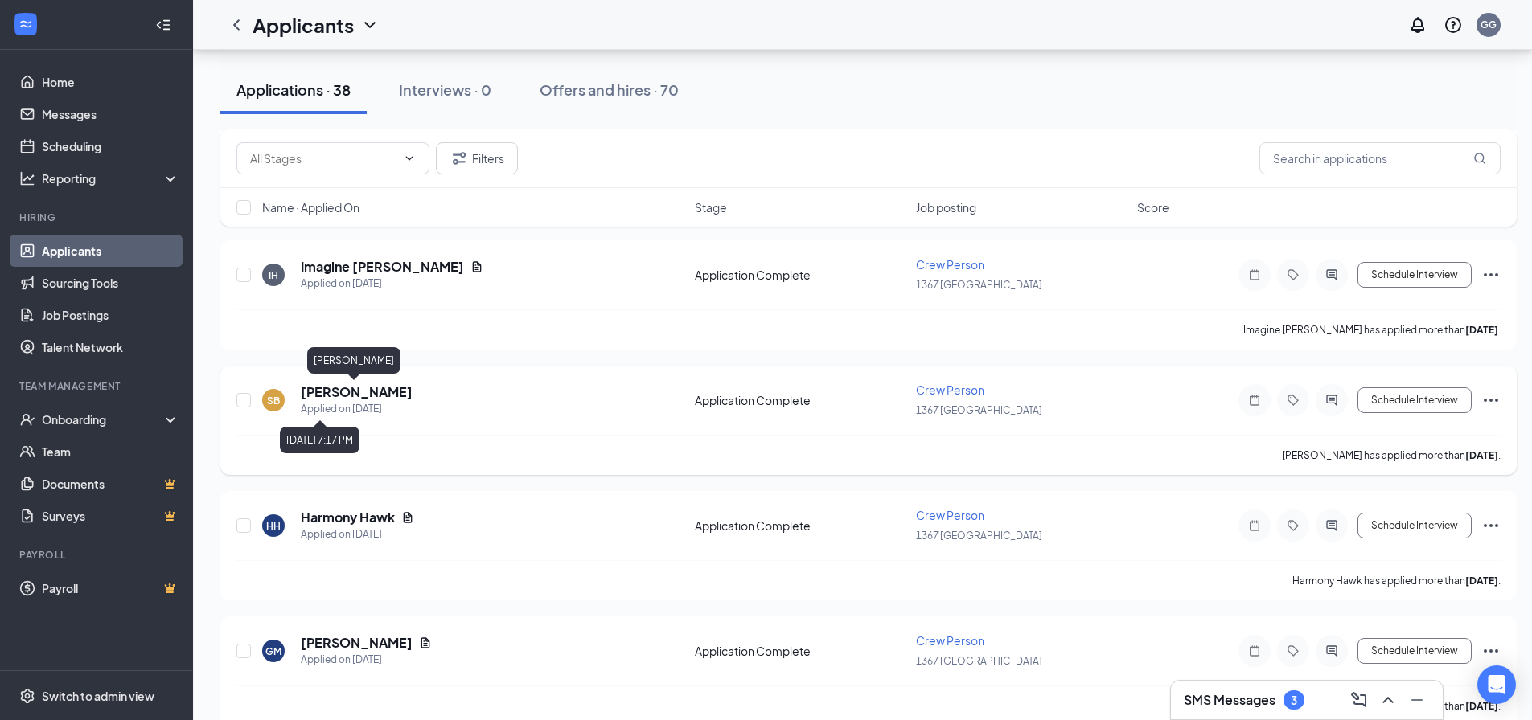
click at [333, 404] on div "Applied on [DATE]" at bounding box center [357, 409] width 112 height 16
click at [329, 394] on h5 "[PERSON_NAME]" at bounding box center [357, 393] width 112 height 18
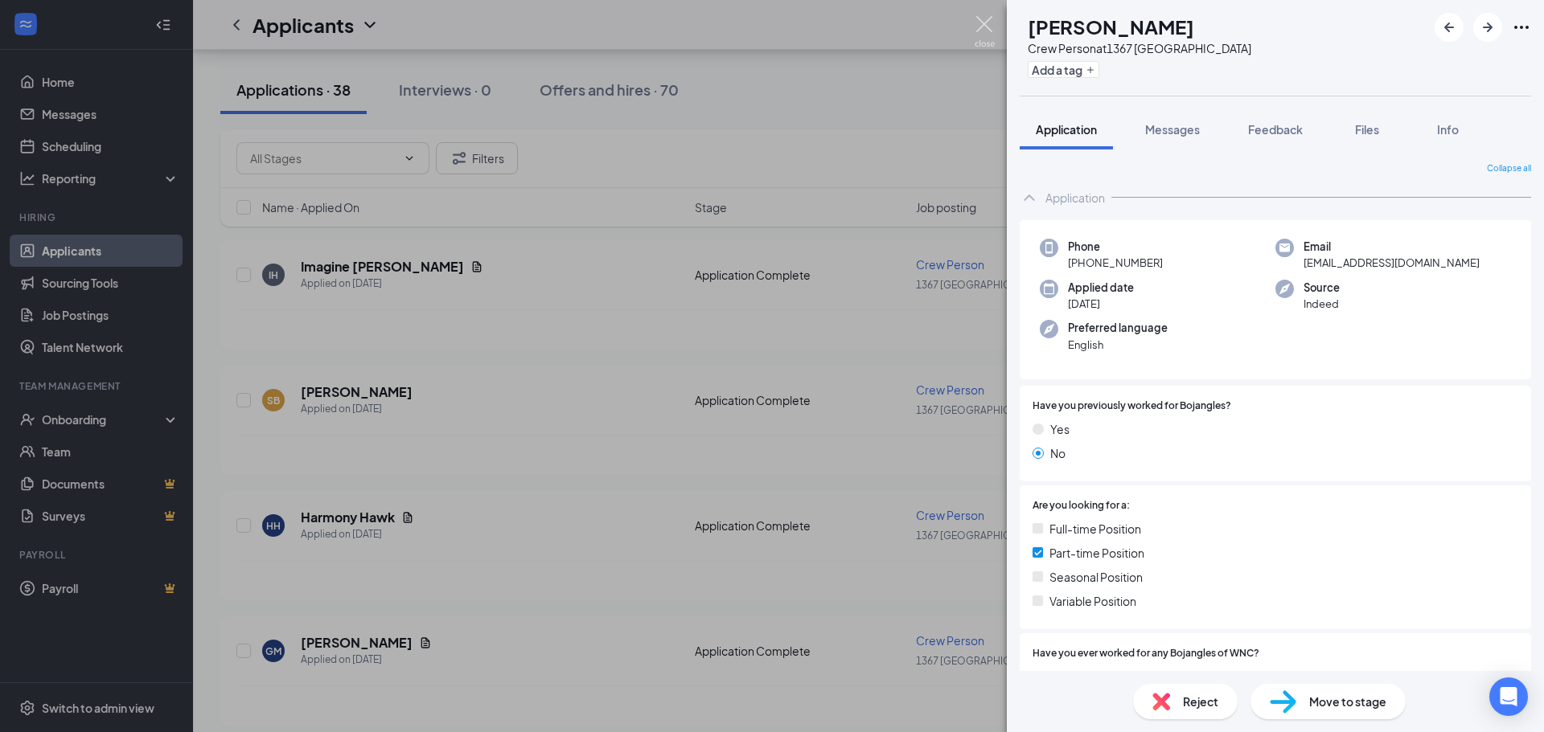
click at [982, 30] on img at bounding box center [985, 31] width 20 height 31
